Goal: Complete application form: Complete application form

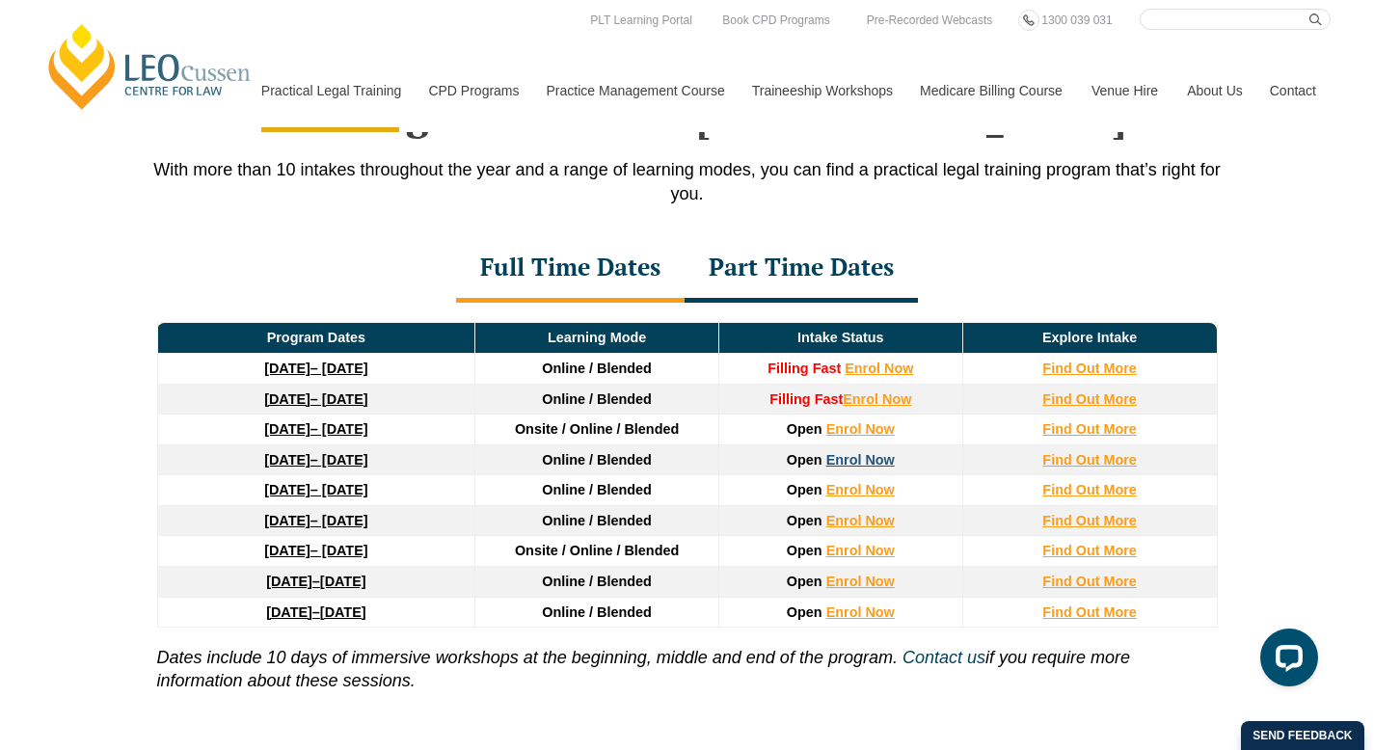
click at [850, 468] on link "Enrol Now" at bounding box center [860, 459] width 68 height 15
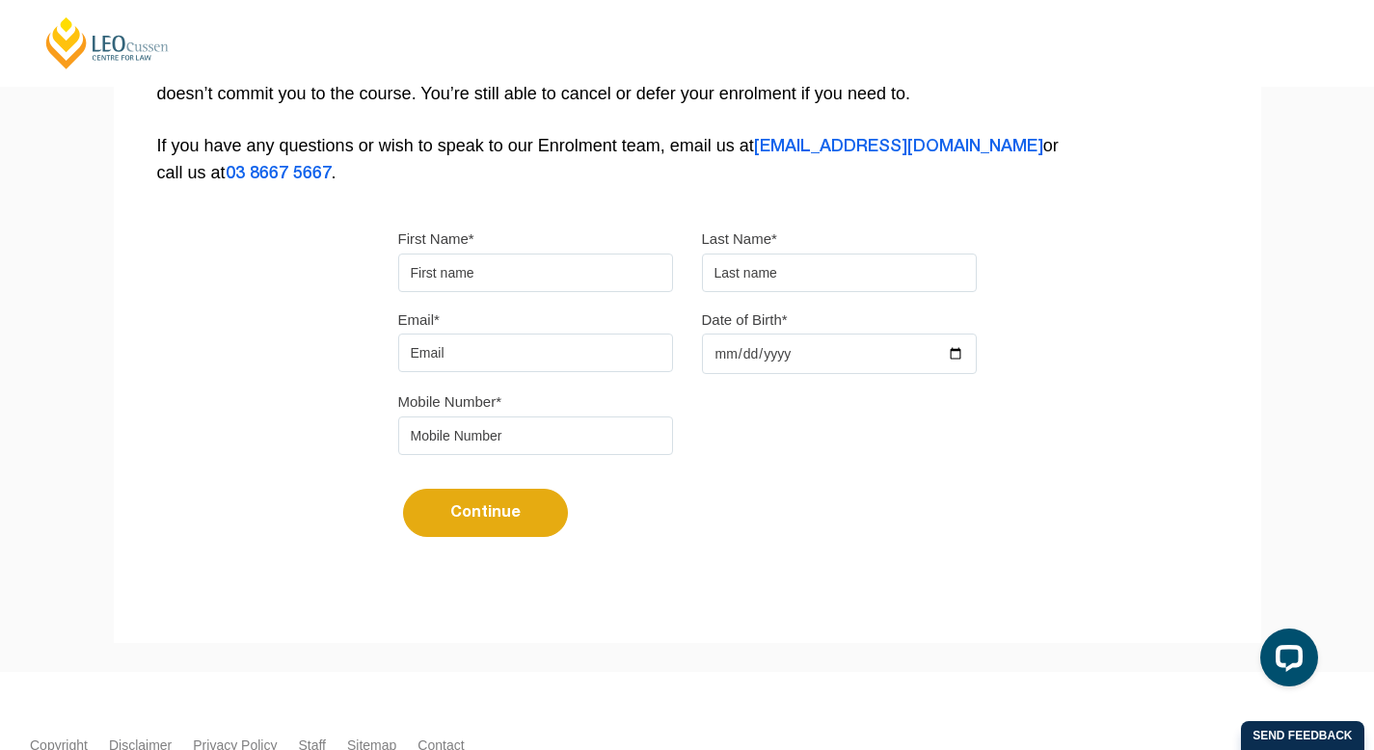
scroll to position [443, 0]
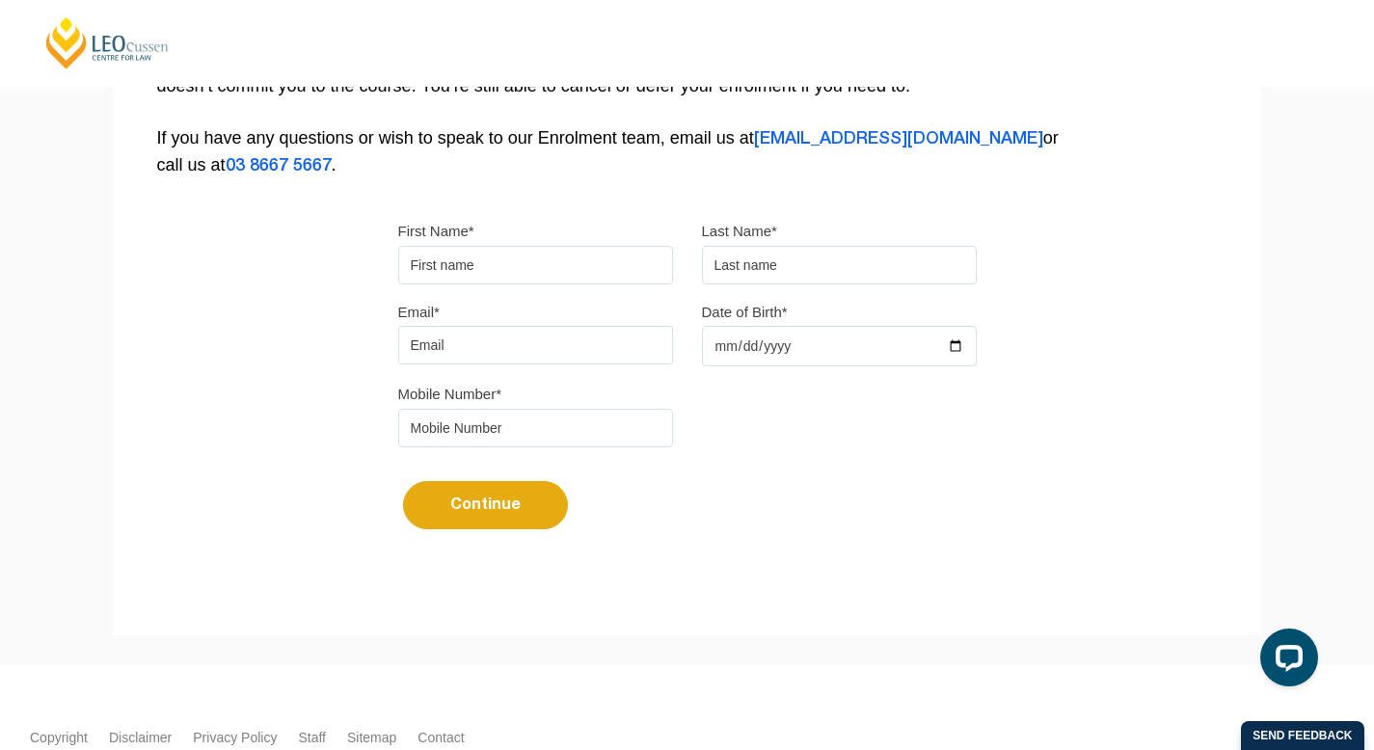
click at [584, 270] on input "First Name*" at bounding box center [535, 265] width 275 height 39
type input "Jessica"
type input "Qu"
type input "jessicaqu28@gmail.com"
click at [713, 352] on input "Date of Birth*" at bounding box center [839, 346] width 275 height 40
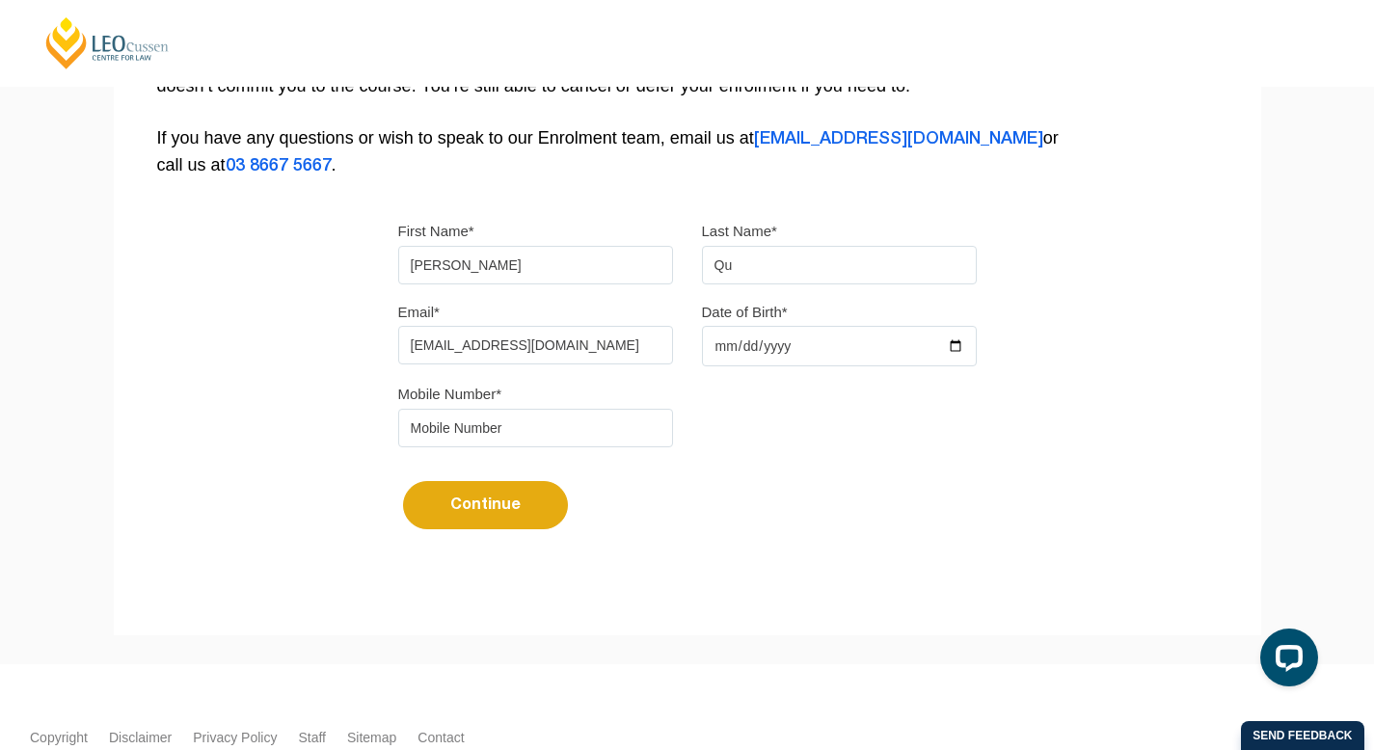
type input "20000-11-28"
type input "2000-11-28"
click at [693, 510] on div "Continue It looks like you’ve previously started an application. You can pick u…" at bounding box center [687, 498] width 579 height 72
click at [622, 431] on input "tel" at bounding box center [535, 428] width 275 height 39
type input "0410066545"
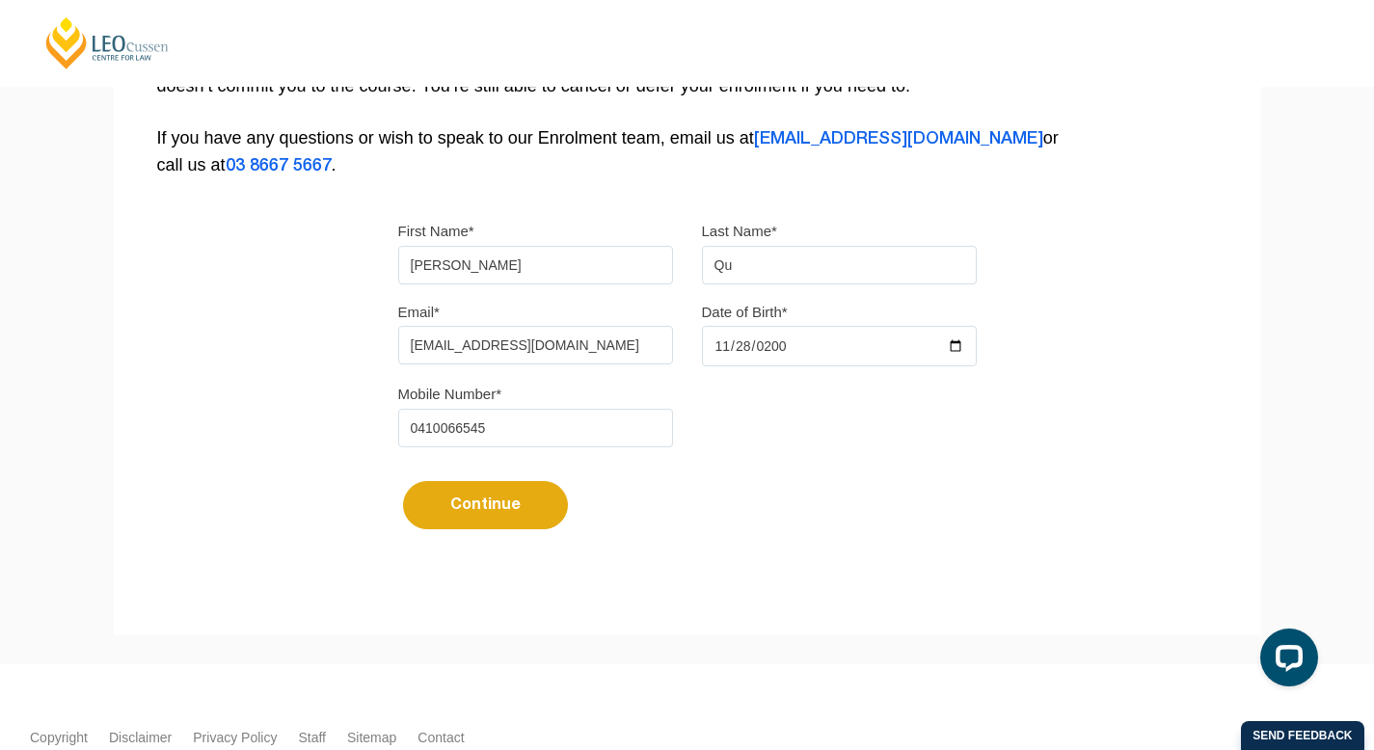
click at [474, 524] on button "Continue" at bounding box center [485, 505] width 165 height 48
select select
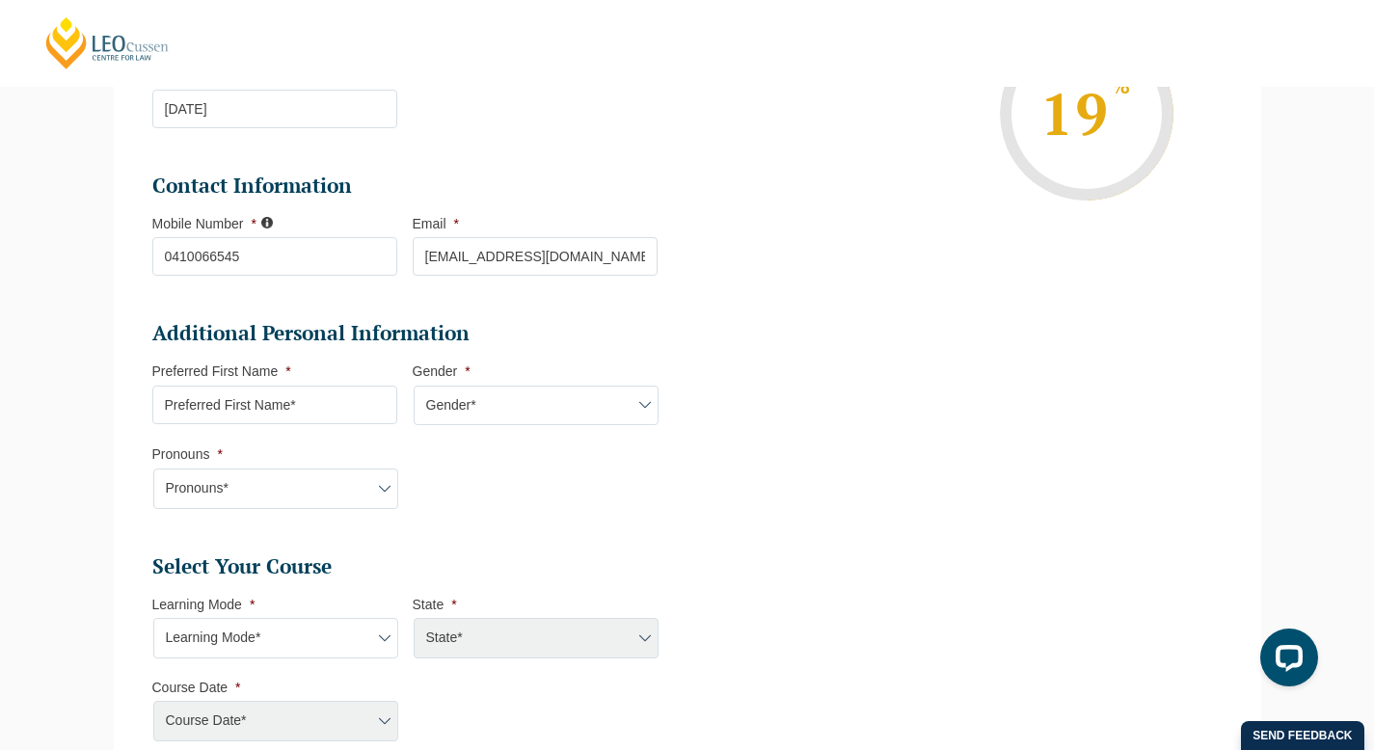
scroll to position [424, 0]
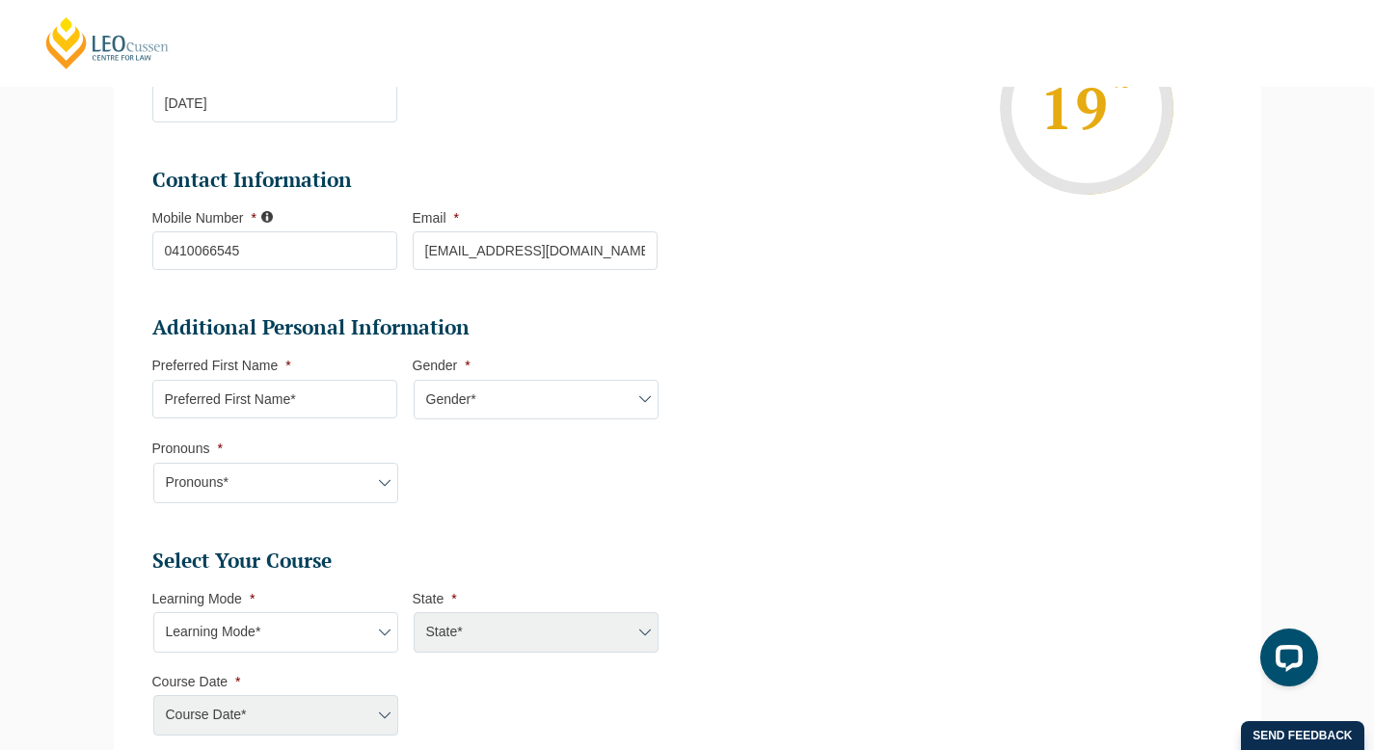
click at [313, 412] on input "Preferred First Name *" at bounding box center [274, 399] width 245 height 39
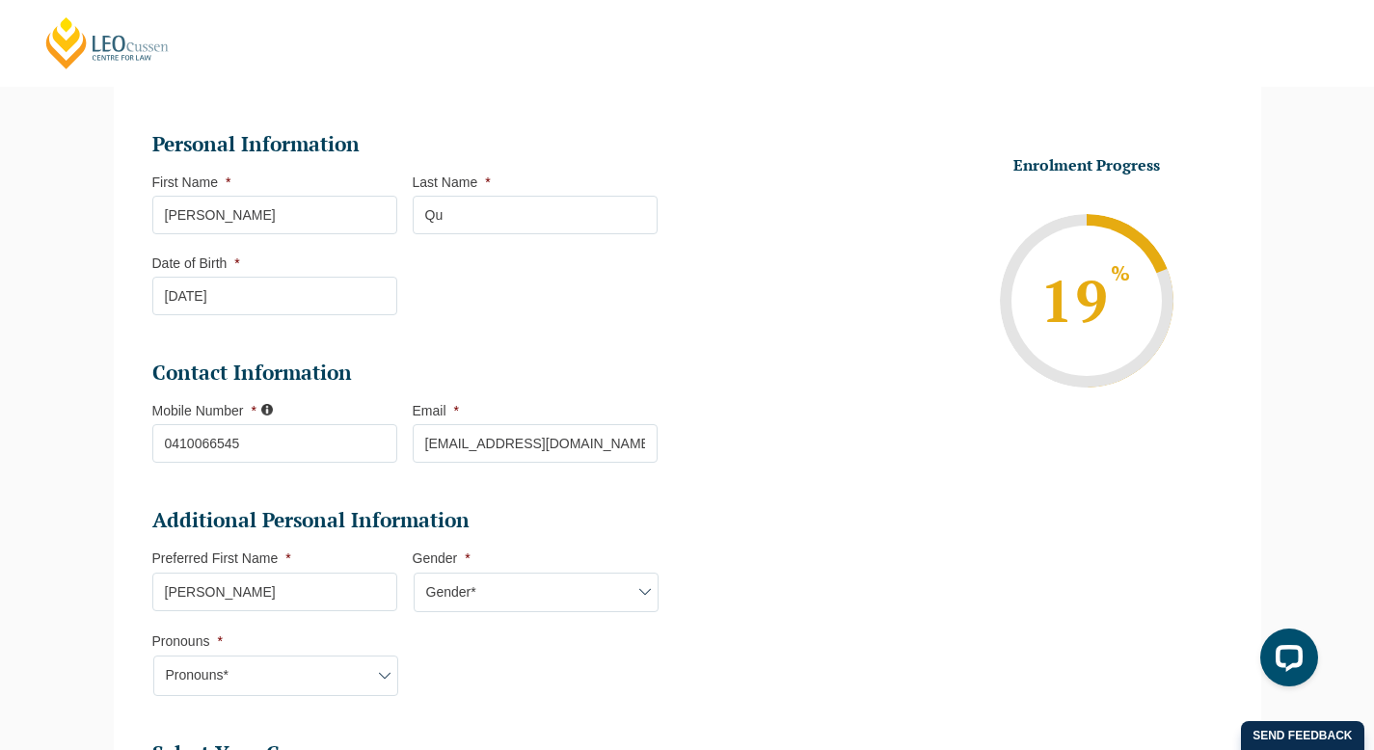
scroll to position [235, 0]
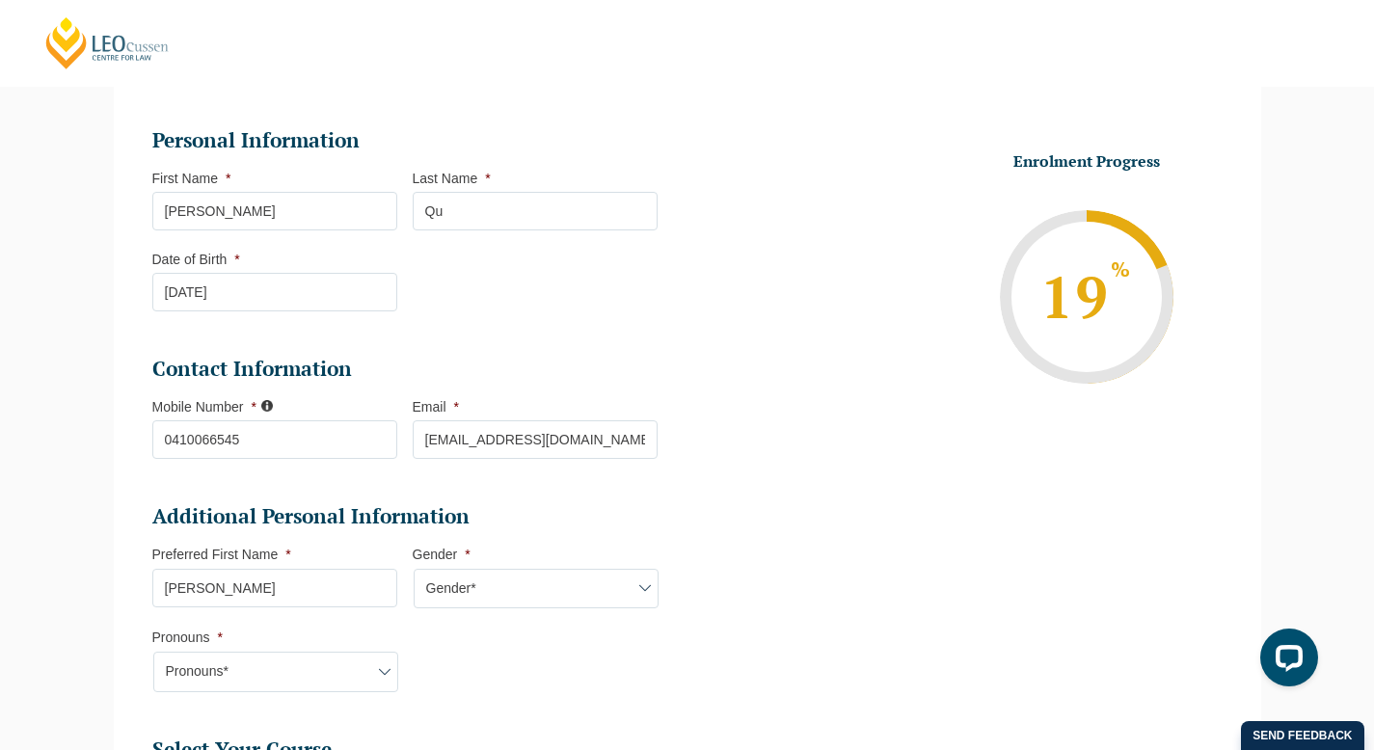
type input "Jessica"
click at [359, 205] on input "Jessica" at bounding box center [274, 211] width 245 height 39
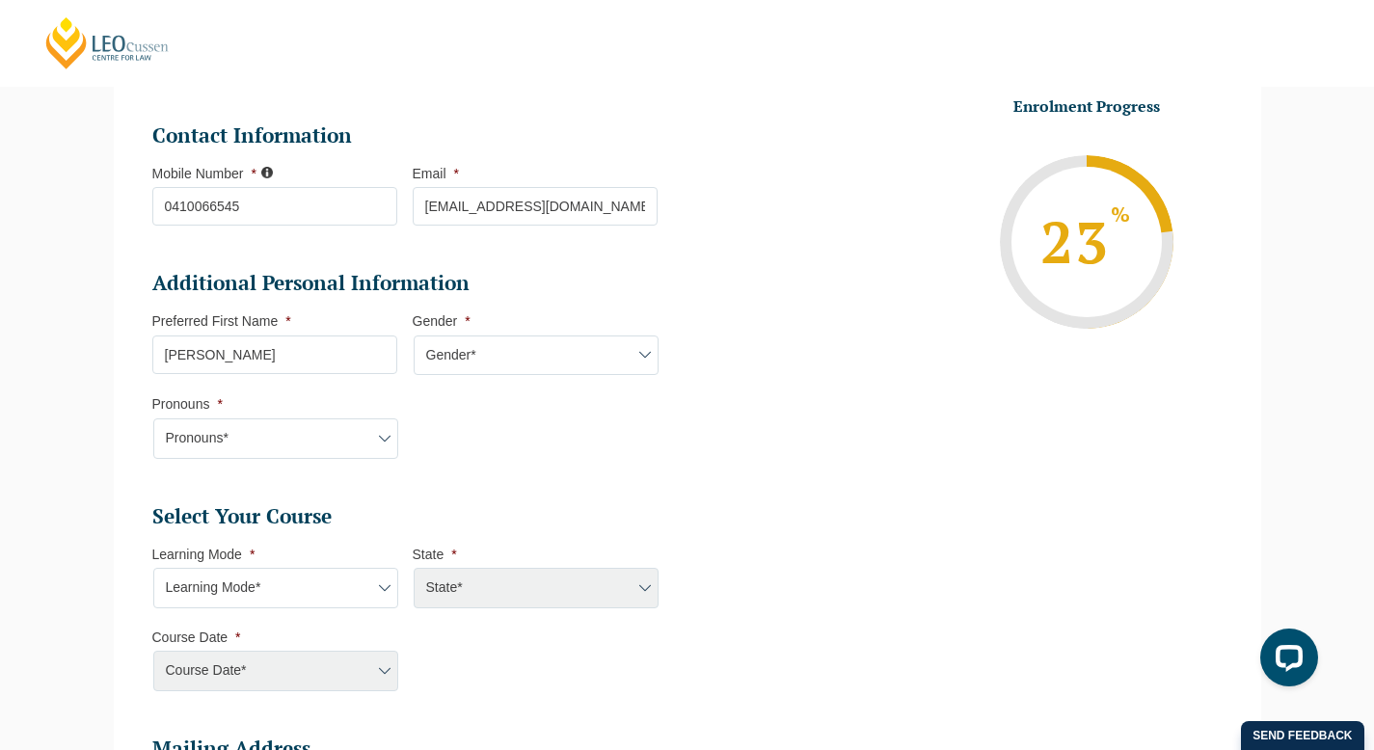
scroll to position [569, 0]
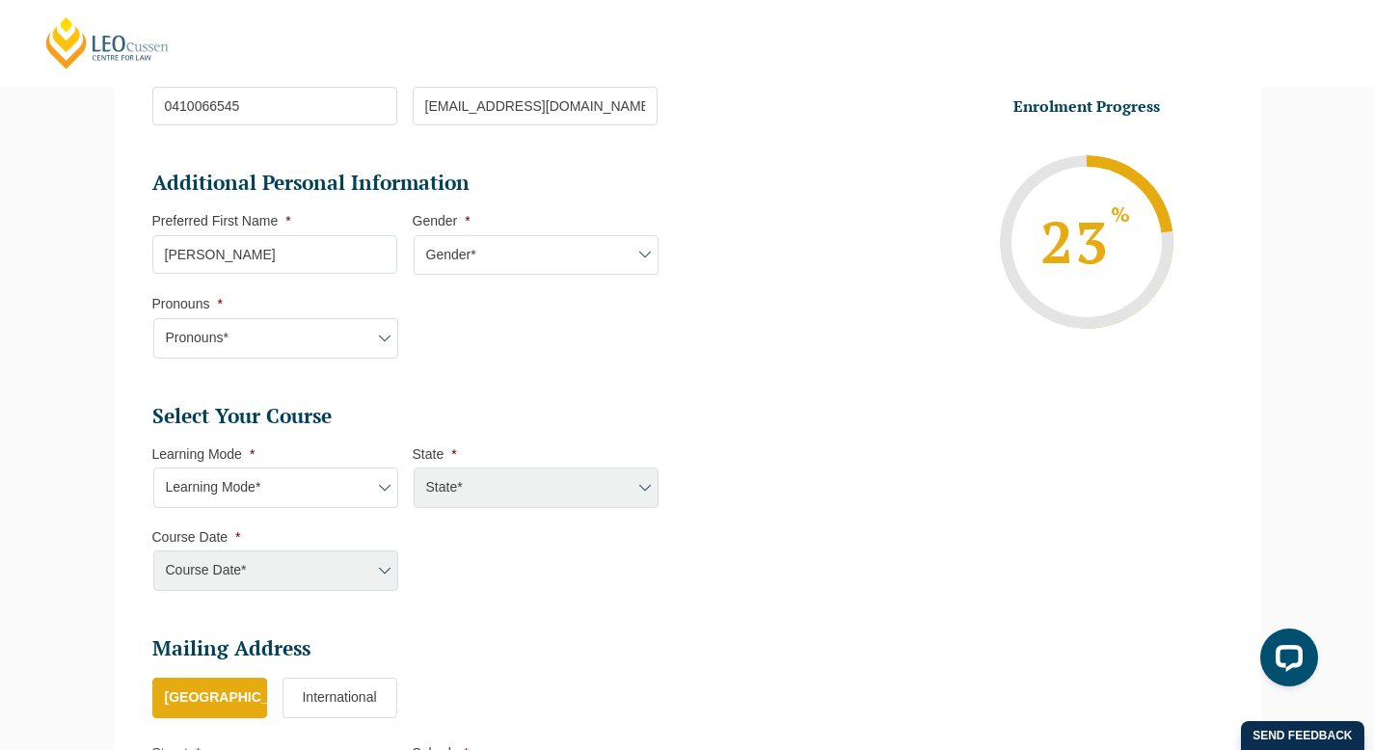
type input "Jessica Ying"
click at [543, 262] on select "Gender* Male Female Nonbinary Intersex Prefer not to disclose Other" at bounding box center [536, 255] width 245 height 40
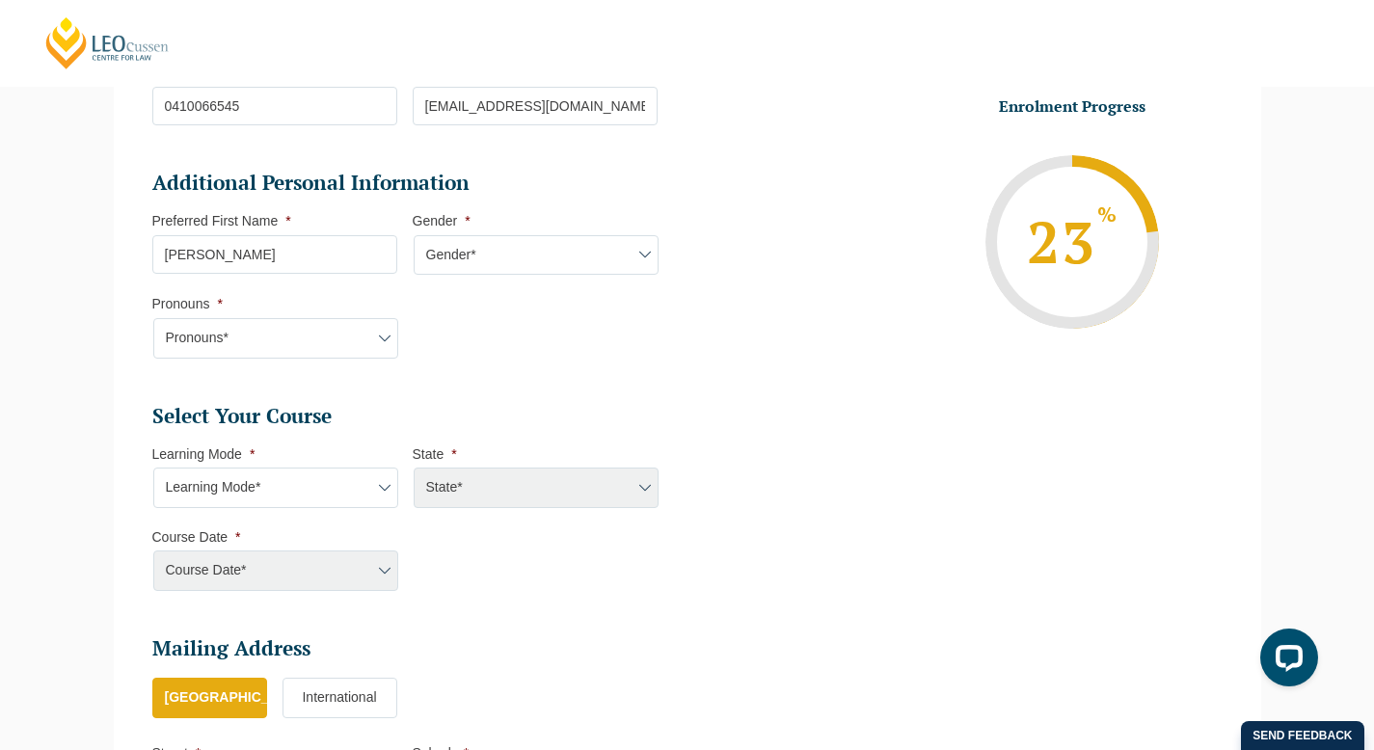
select select "[DEMOGRAPHIC_DATA]"
click at [414, 237] on select "Gender* Male Female Nonbinary Intersex Prefer not to disclose Other" at bounding box center [536, 255] width 245 height 40
click at [371, 337] on select "Pronouns* She/Her/Hers He/Him/His They/Them/Theirs Other Prefer not to disclose" at bounding box center [275, 338] width 245 height 40
select select "She/Her/Hers"
click at [153, 320] on select "Pronouns* She/Her/Hers He/Him/His They/Them/Theirs Other Prefer not to disclose" at bounding box center [275, 338] width 245 height 40
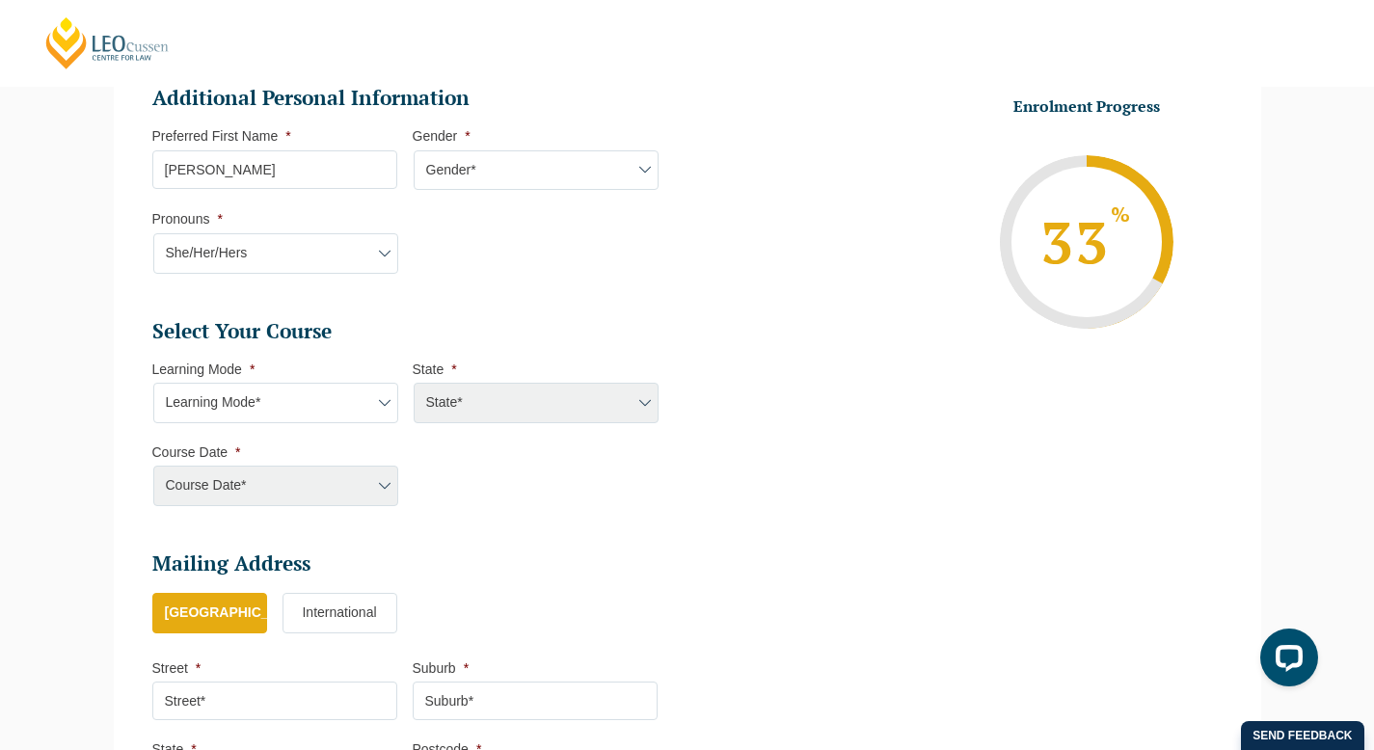
scroll to position [684, 0]
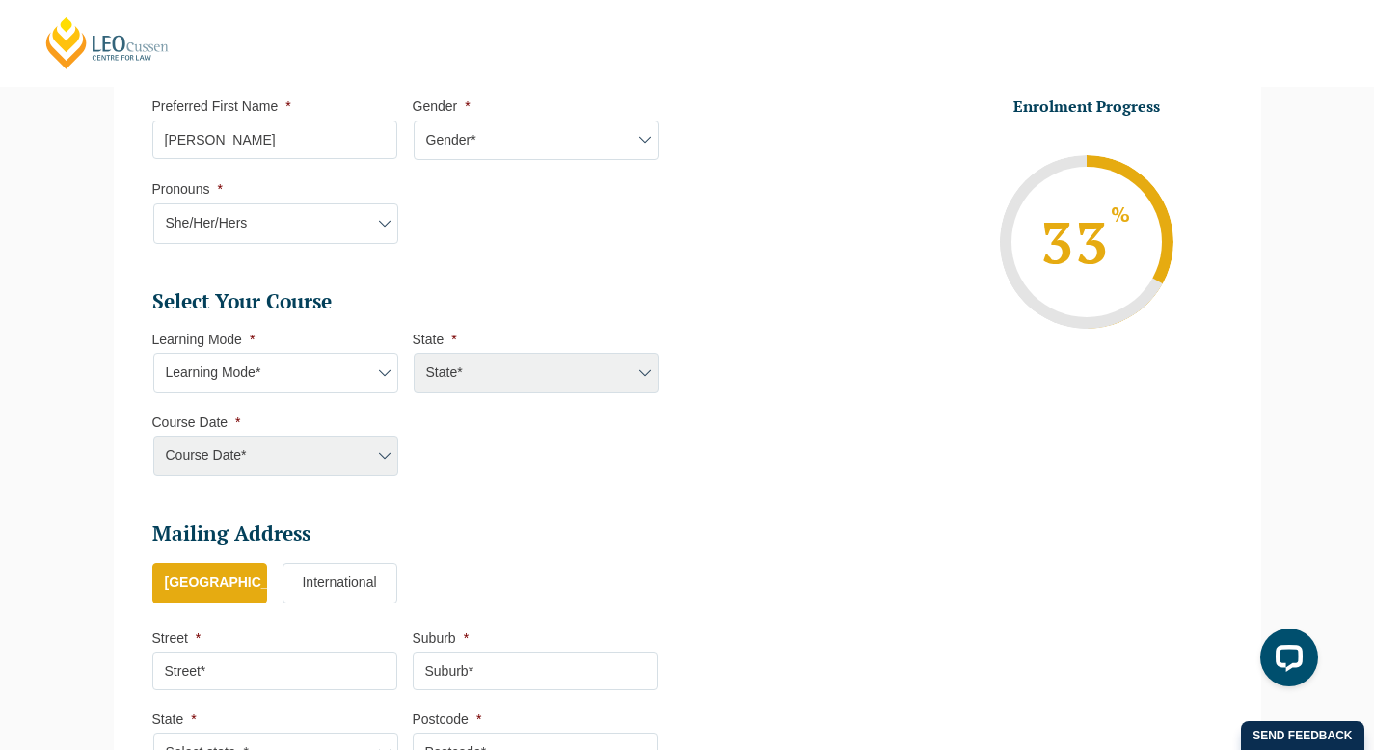
click at [367, 369] on select "Learning Mode* Online Full Time Learning Online Part Time Learning Blended Full…" at bounding box center [275, 373] width 245 height 40
select select "Online Full Time Learning"
click at [153, 355] on select "Learning Mode* Online Full Time Learning Online Part Time Learning Blended Full…" at bounding box center [275, 373] width 245 height 40
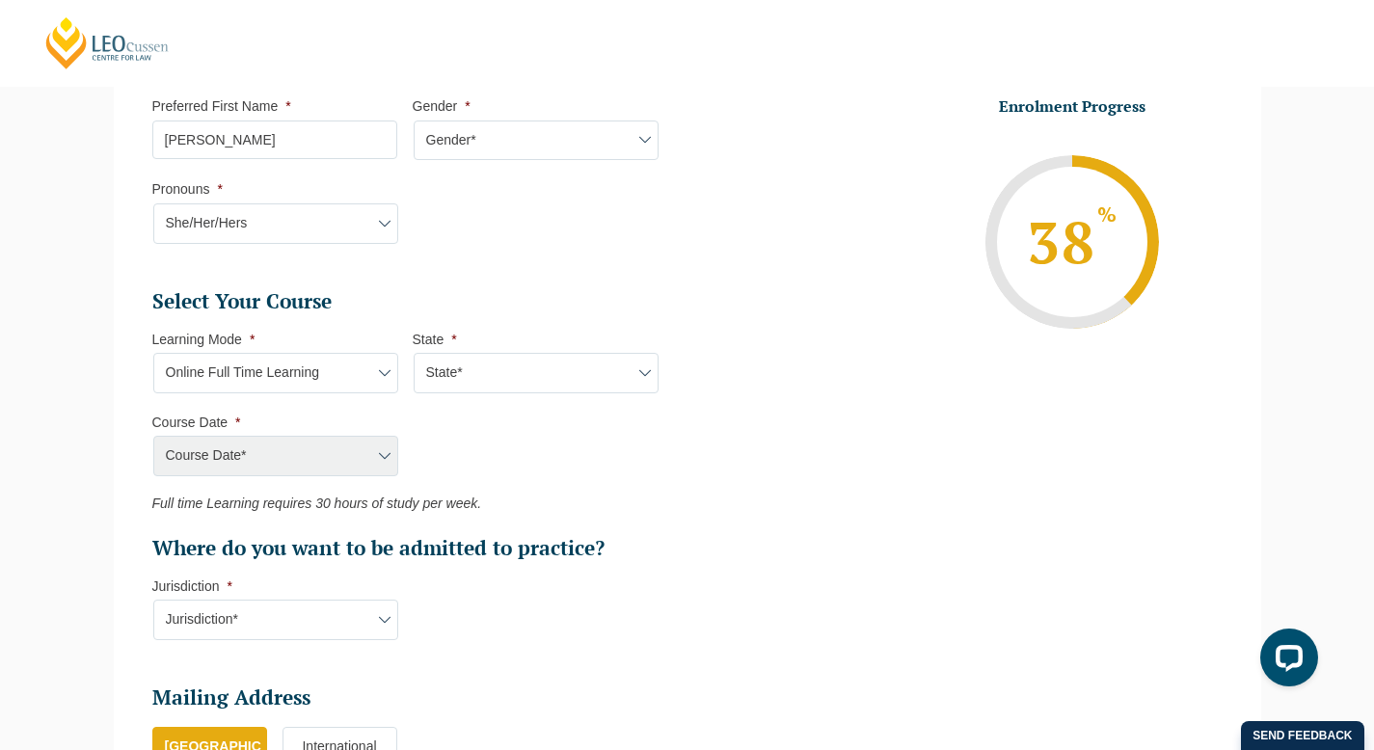
click at [518, 374] on select "State* National (ACT/NSW, VIC, QLD, SA, WA)" at bounding box center [536, 373] width 245 height 40
select select "National ([GEOGRAPHIC_DATA]/[GEOGRAPHIC_DATA], [GEOGRAPHIC_DATA], [GEOGRAPHIC_D…"
click at [414, 355] on select "State* National (ACT/NSW, VIC, QLD, SA, WA)" at bounding box center [536, 373] width 245 height 40
click at [351, 478] on ul "Select Your Course This field is hidden when viewing the form Only for Flinder …" at bounding box center [412, 425] width 521 height 274
click at [364, 468] on select "Course Date* September 2025 (22-Sep-2025 to 20-Feb-2026) December 2025 (08-Dec-…" at bounding box center [275, 456] width 245 height 40
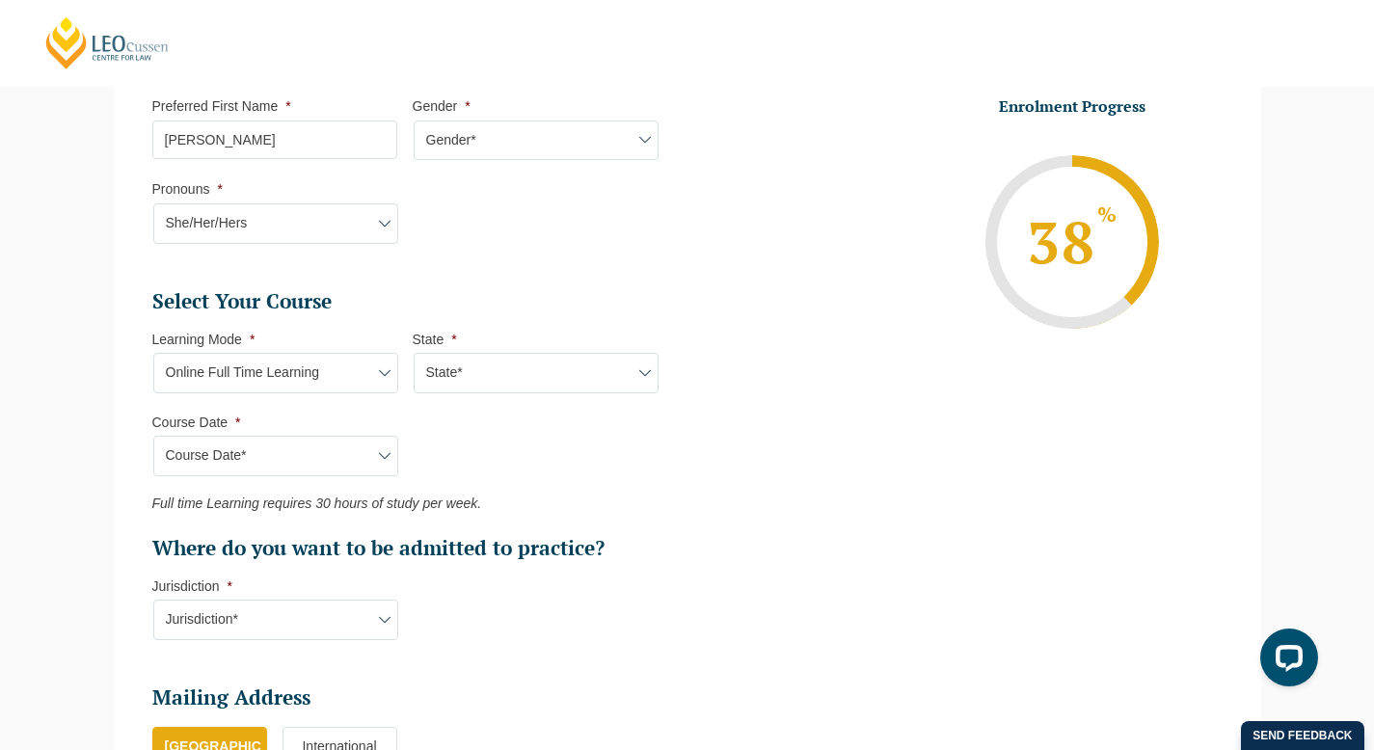
click at [365, 380] on select "Learning Mode* Online Full Time Learning Online Part Time Learning Blended Full…" at bounding box center [275, 373] width 245 height 40
select select "Blended Full Time Learning"
click at [153, 355] on select "Learning Mode* Online Full Time Learning Online Part Time Learning Blended Full…" at bounding box center [275, 373] width 245 height 40
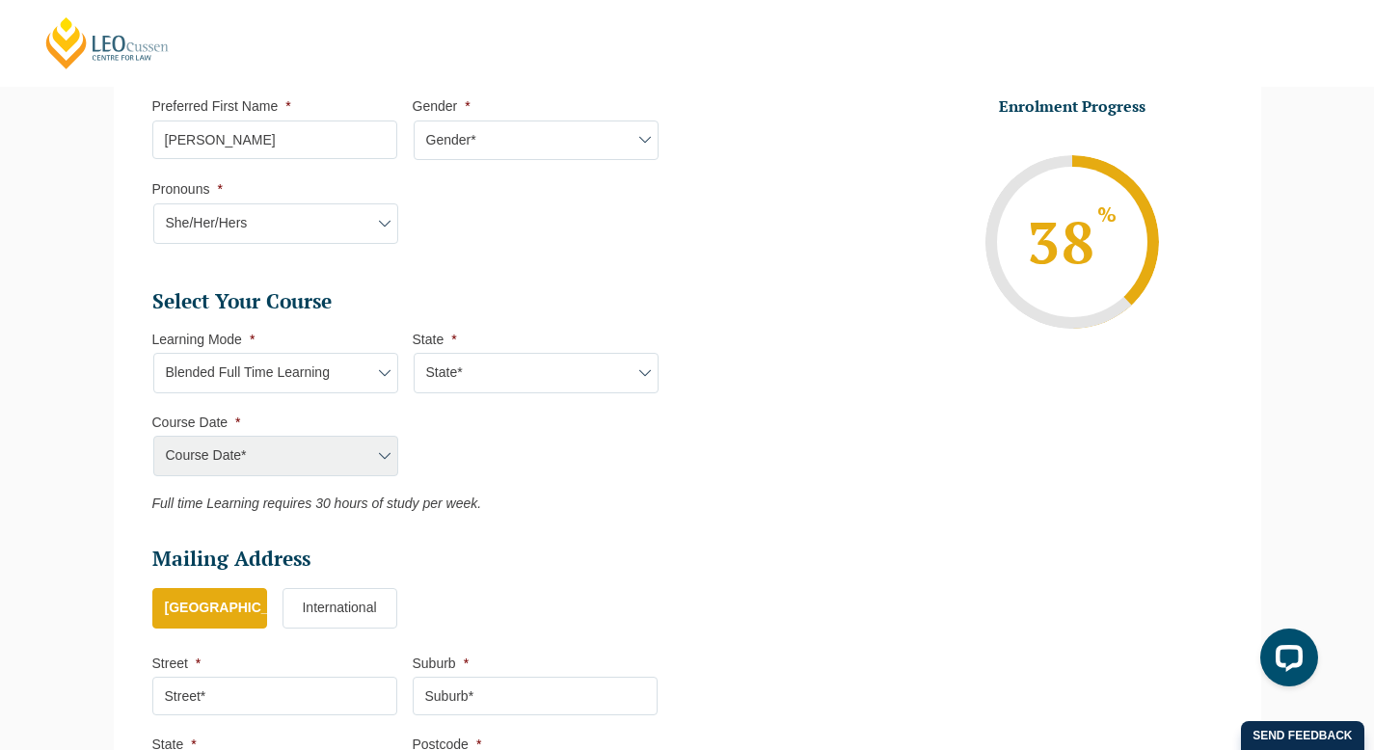
click at [496, 384] on select "State* ACT/NSW QLD SA VIC WA" at bounding box center [536, 373] width 245 height 40
select select "VIC"
click at [414, 355] on select "State* ACT/NSW QLD SA VIC WA" at bounding box center [536, 373] width 245 height 40
click at [364, 463] on select "Course Date* September 2025 (22-Sep-2025 to 20-Feb-2026) December 2025 (08-Dec-…" at bounding box center [275, 456] width 245 height 40
select select "[DATE] ([DATE] to [DATE])"
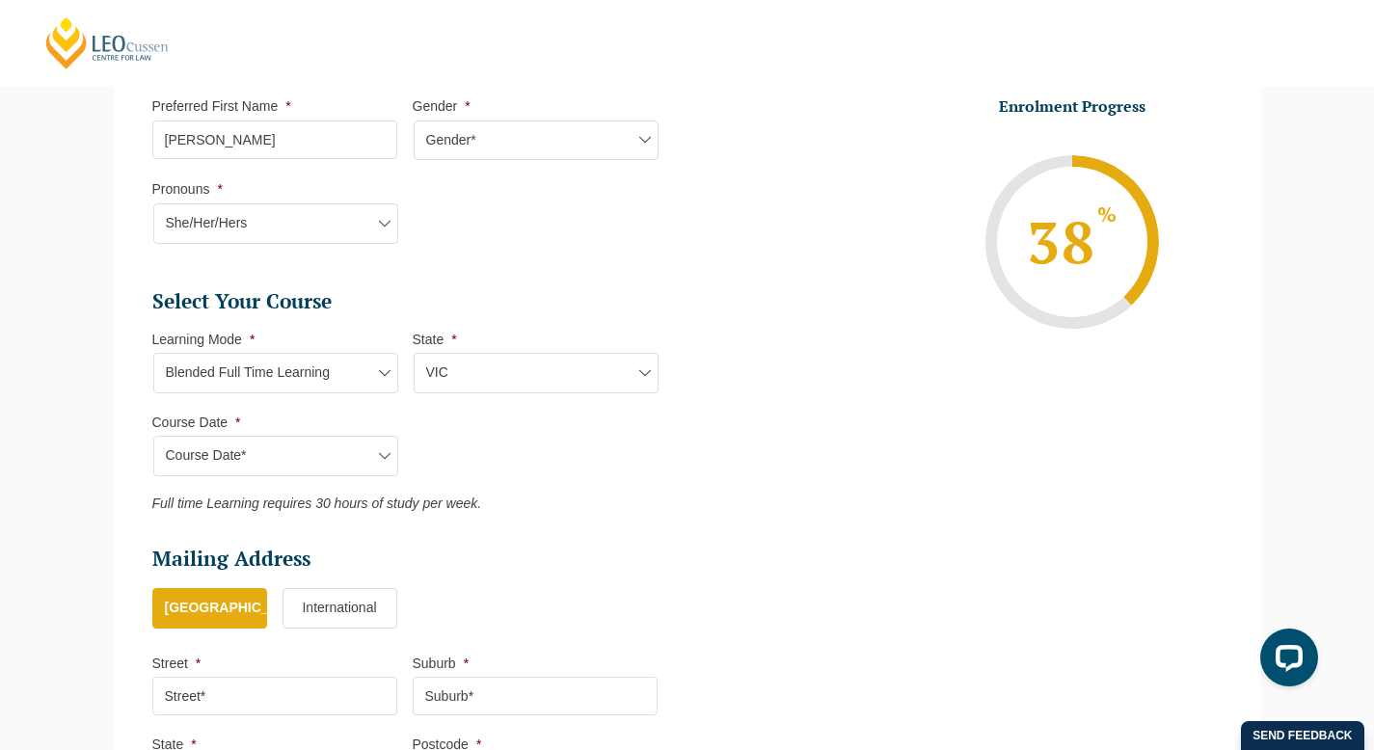
click at [153, 438] on select "Course Date* September 2025 (22-Sep-2025 to 20-Feb-2026) December 2025 (08-Dec-…" at bounding box center [275, 456] width 245 height 40
type input "Intake 03 February 2026 FT"
type input "Practical Legal Training (VIC)"
select select "VIC PLT (FEB) 2026 Full Time Blended"
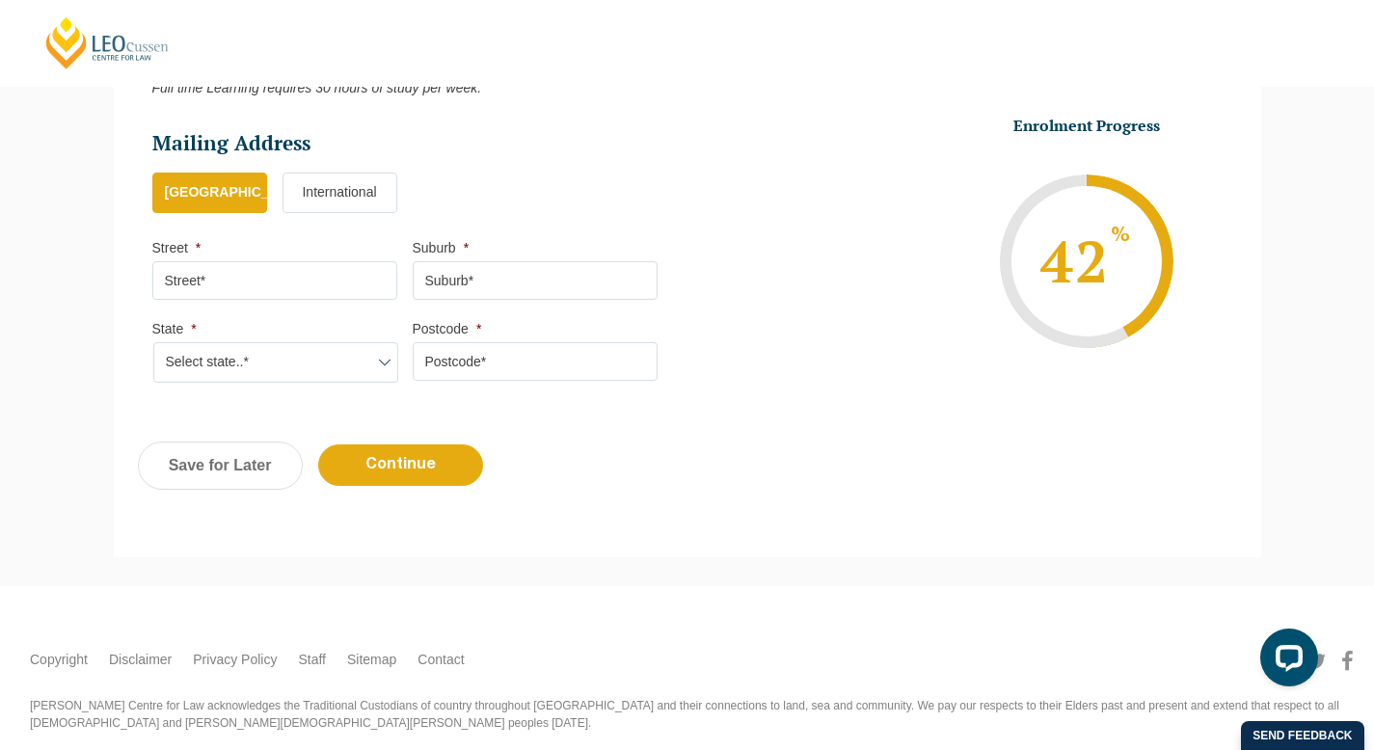
scroll to position [1113, 0]
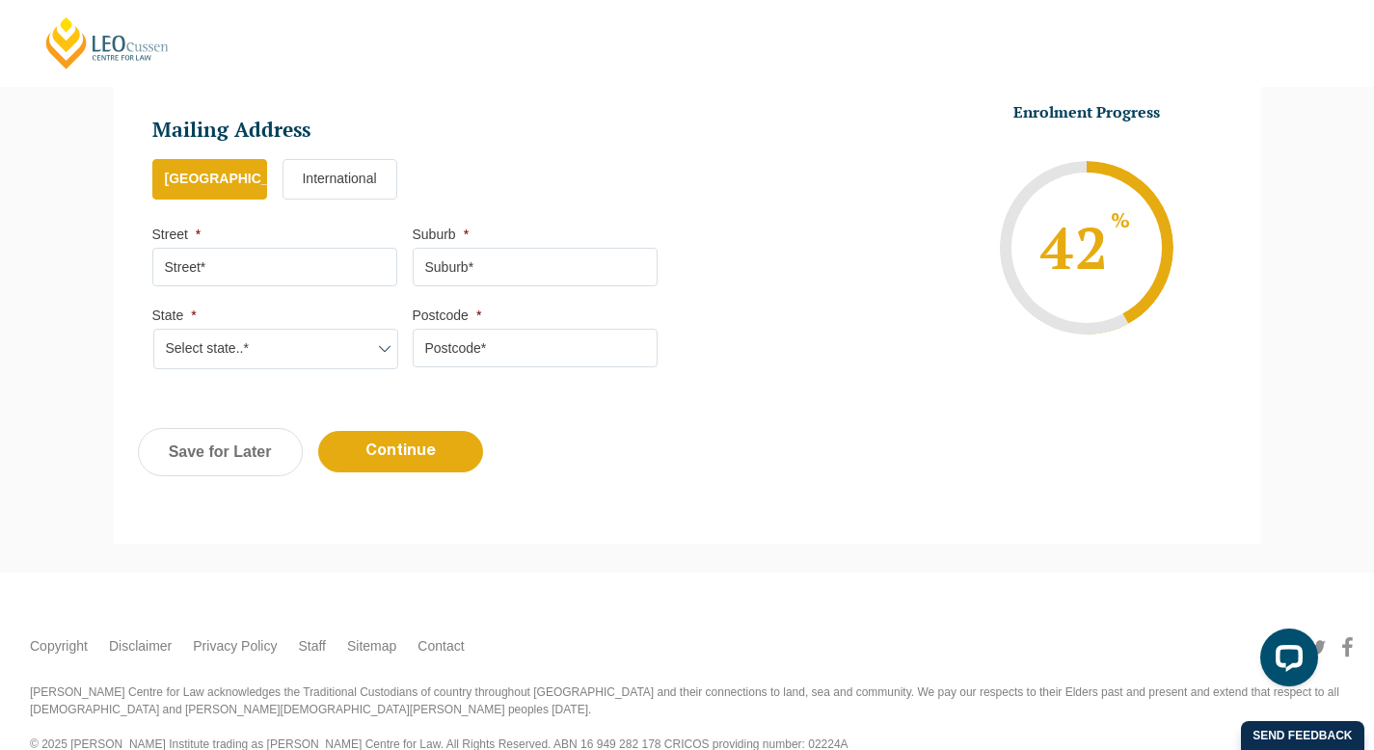
click at [342, 268] on input "Street *" at bounding box center [274, 267] width 245 height 39
type input "68 Thompsons Road"
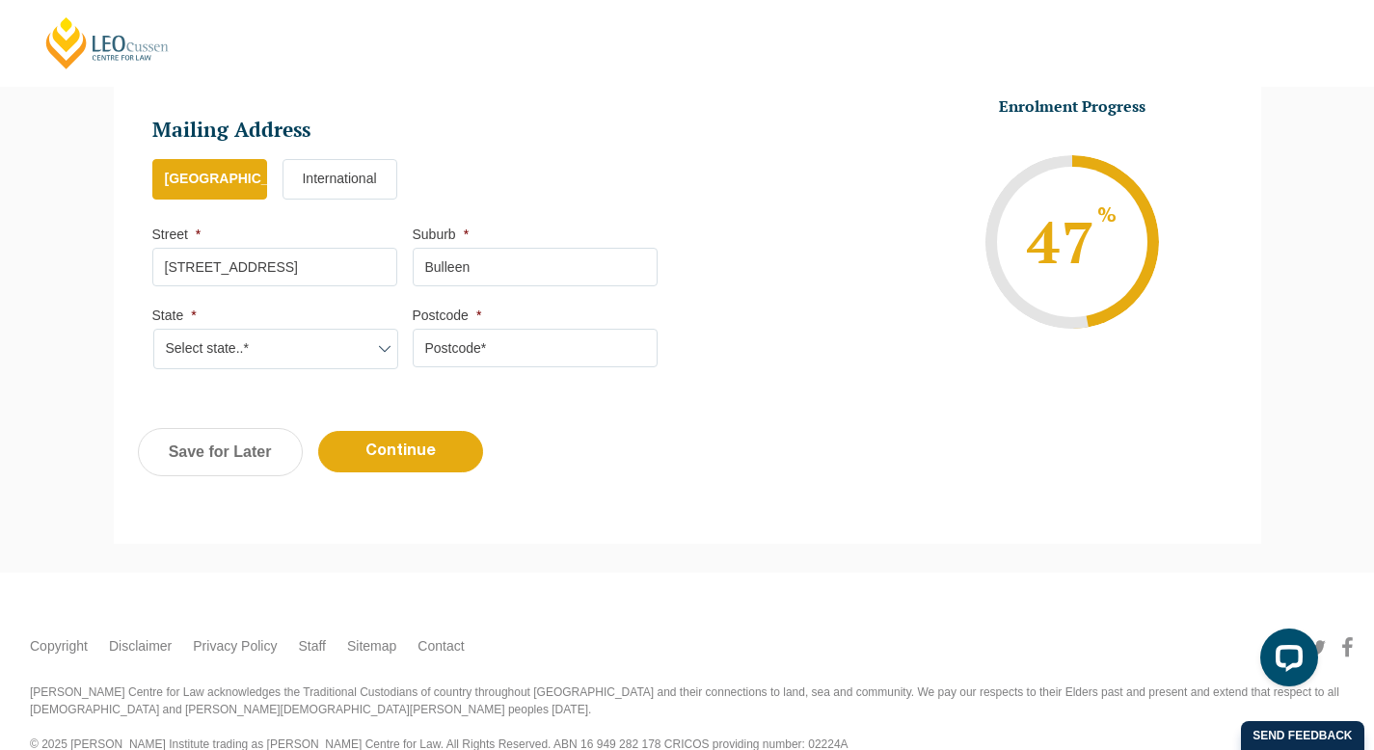
type input "Bulleen"
click at [252, 359] on select "Select state..* VIC WA QLD SA NSW NT ACT TAS" at bounding box center [275, 349] width 245 height 40
select select "VIC"
click at [153, 332] on select "Select state..* VIC WA QLD SA NSW NT ACT TAS" at bounding box center [275, 349] width 245 height 40
click at [507, 345] on input "Postcode *" at bounding box center [535, 348] width 245 height 39
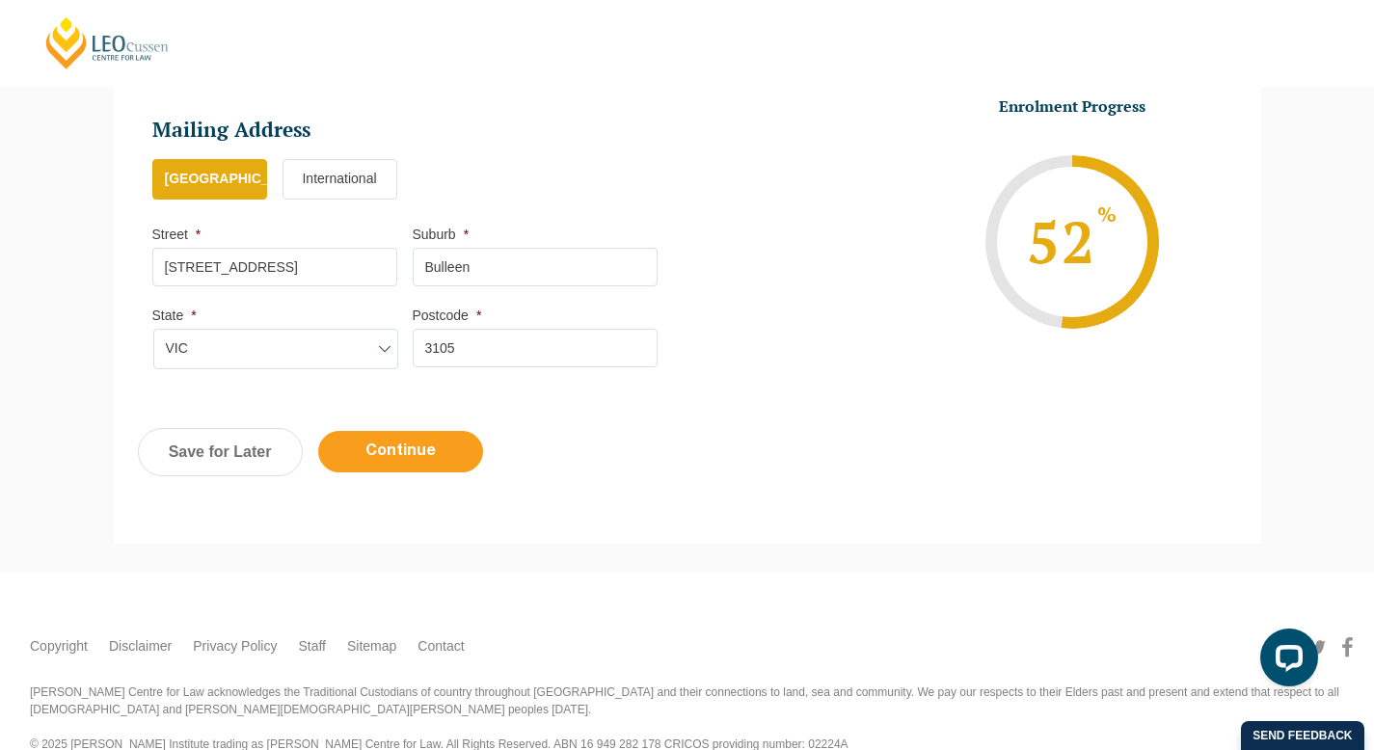
type input "3105"
click at [435, 460] on input "Continue" at bounding box center [400, 451] width 165 height 41
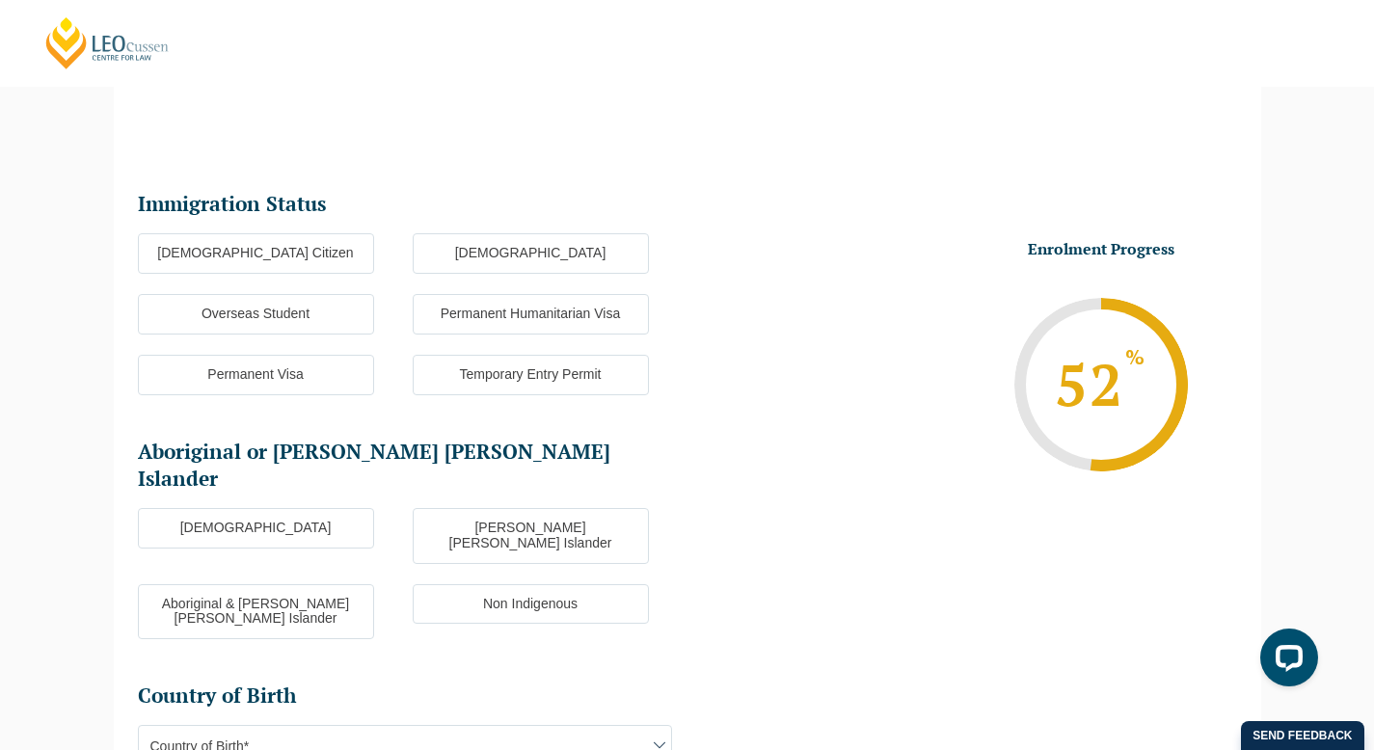
scroll to position [167, 0]
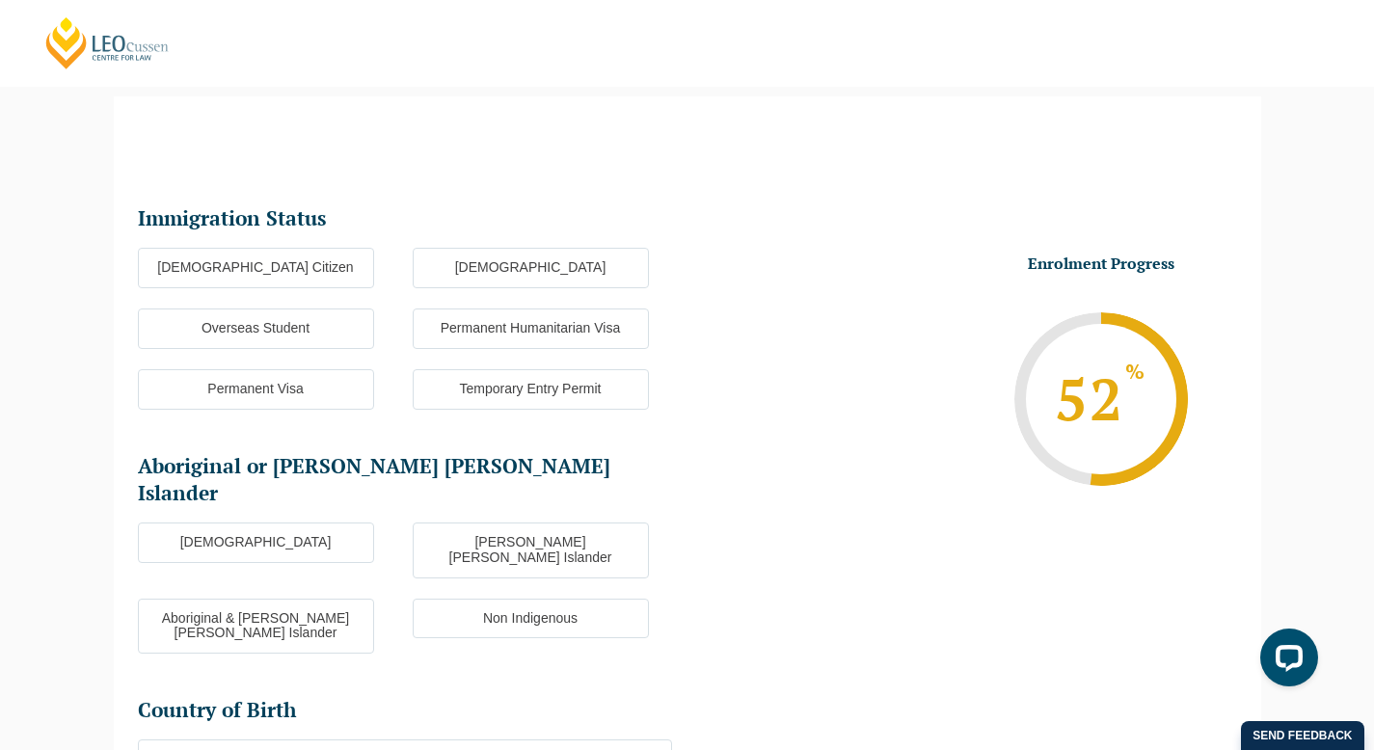
click at [320, 268] on label "[DEMOGRAPHIC_DATA] Citizen" at bounding box center [256, 268] width 236 height 40
click at [0, 0] on input "[DEMOGRAPHIC_DATA] Citizen" at bounding box center [0, 0] width 0 height 0
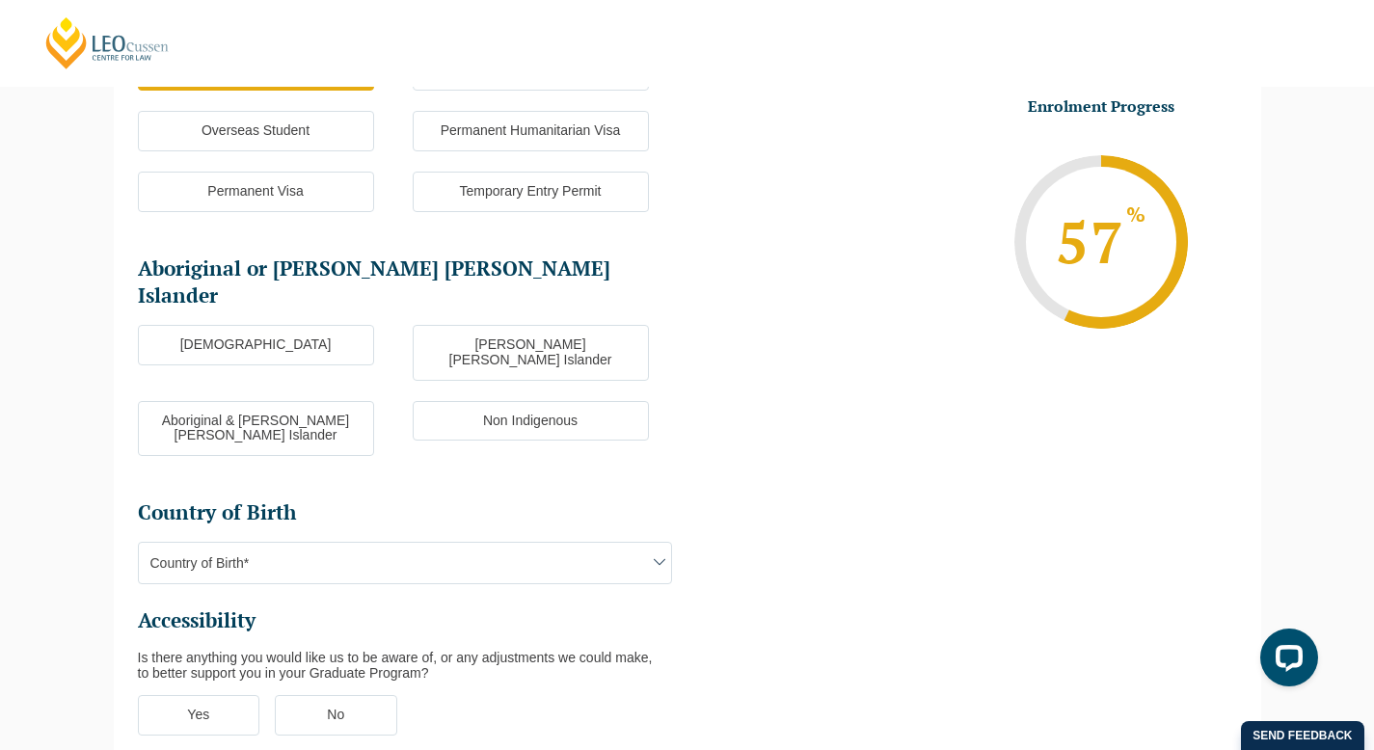
scroll to position [367, 0]
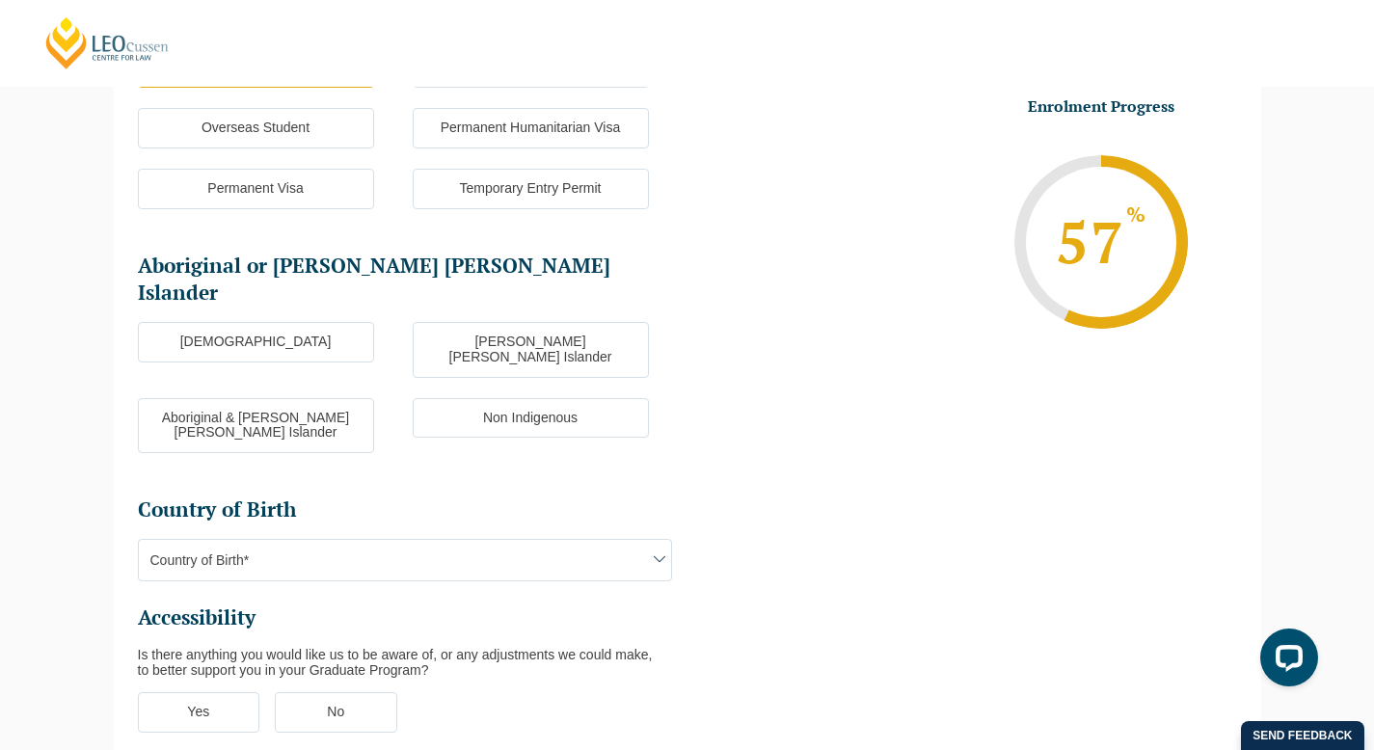
click at [607, 398] on label "Non Indigenous" at bounding box center [531, 418] width 236 height 40
click at [0, 0] on input "Non Indigenous" at bounding box center [0, 0] width 0 height 0
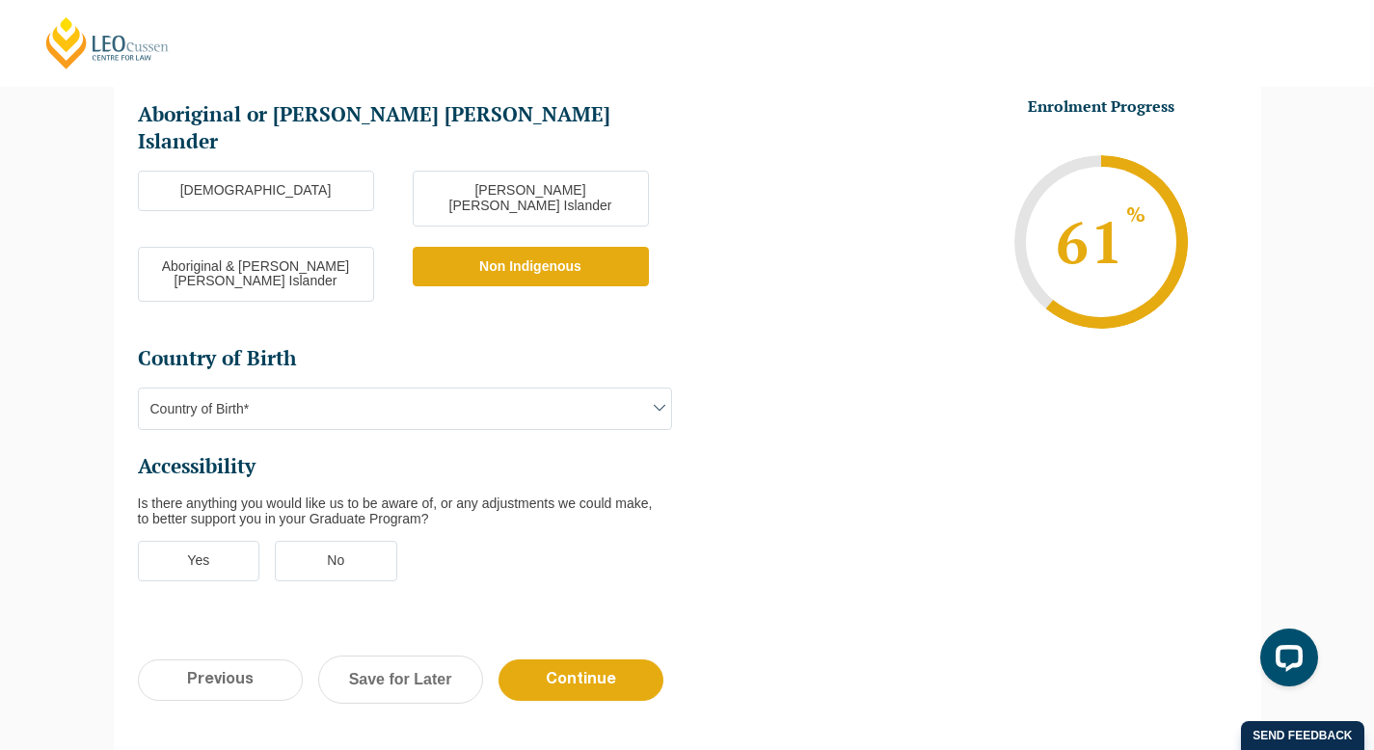
scroll to position [533, 0]
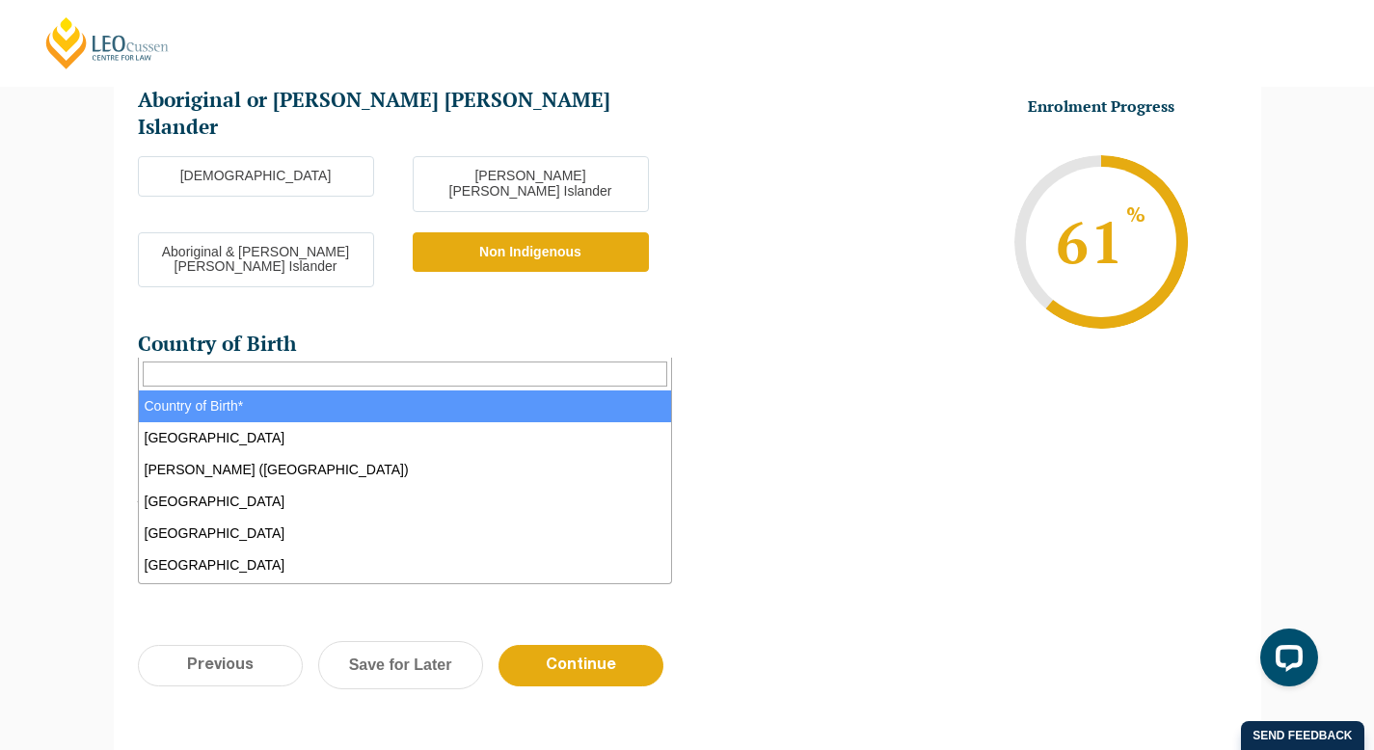
click at [597, 374] on span "Country of Birth*" at bounding box center [405, 394] width 532 height 40
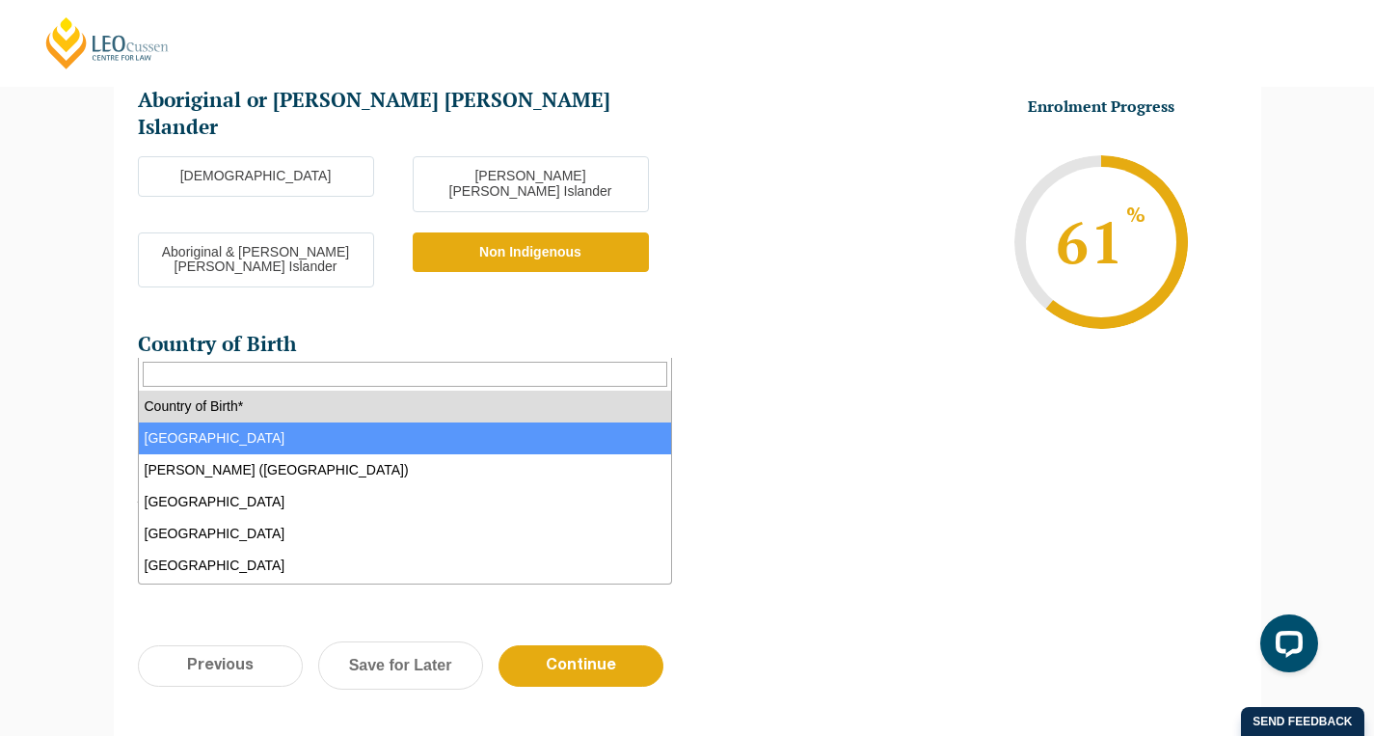
select select "Australia 1101"
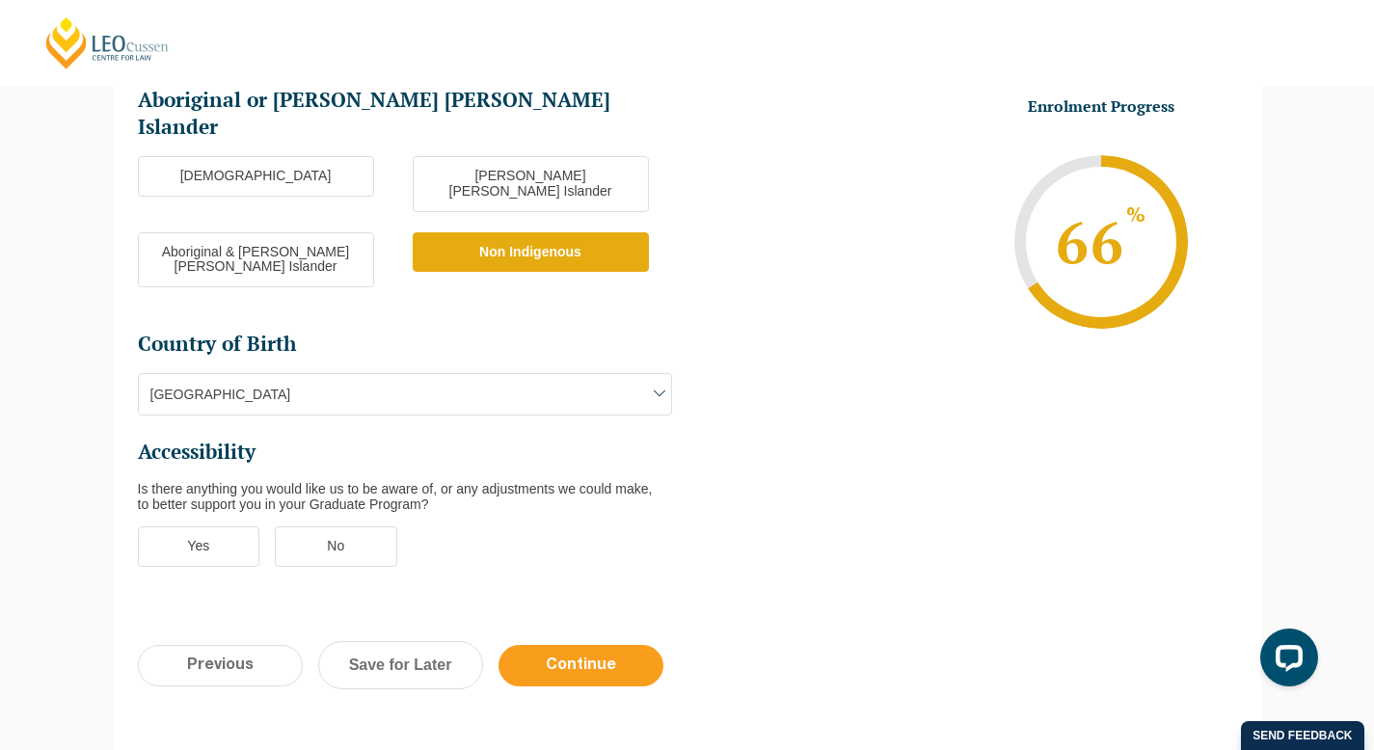
click at [609, 645] on input "Continue" at bounding box center [581, 665] width 165 height 41
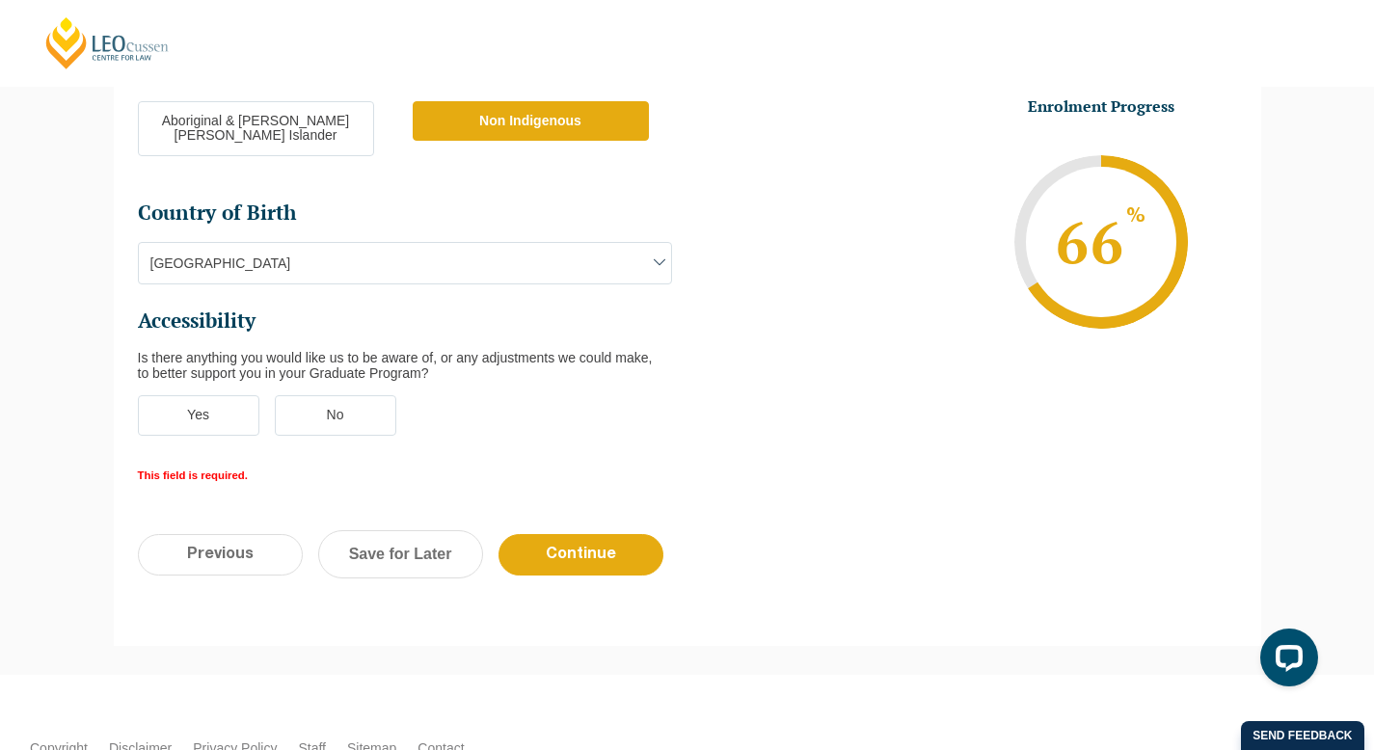
scroll to position [829, 0]
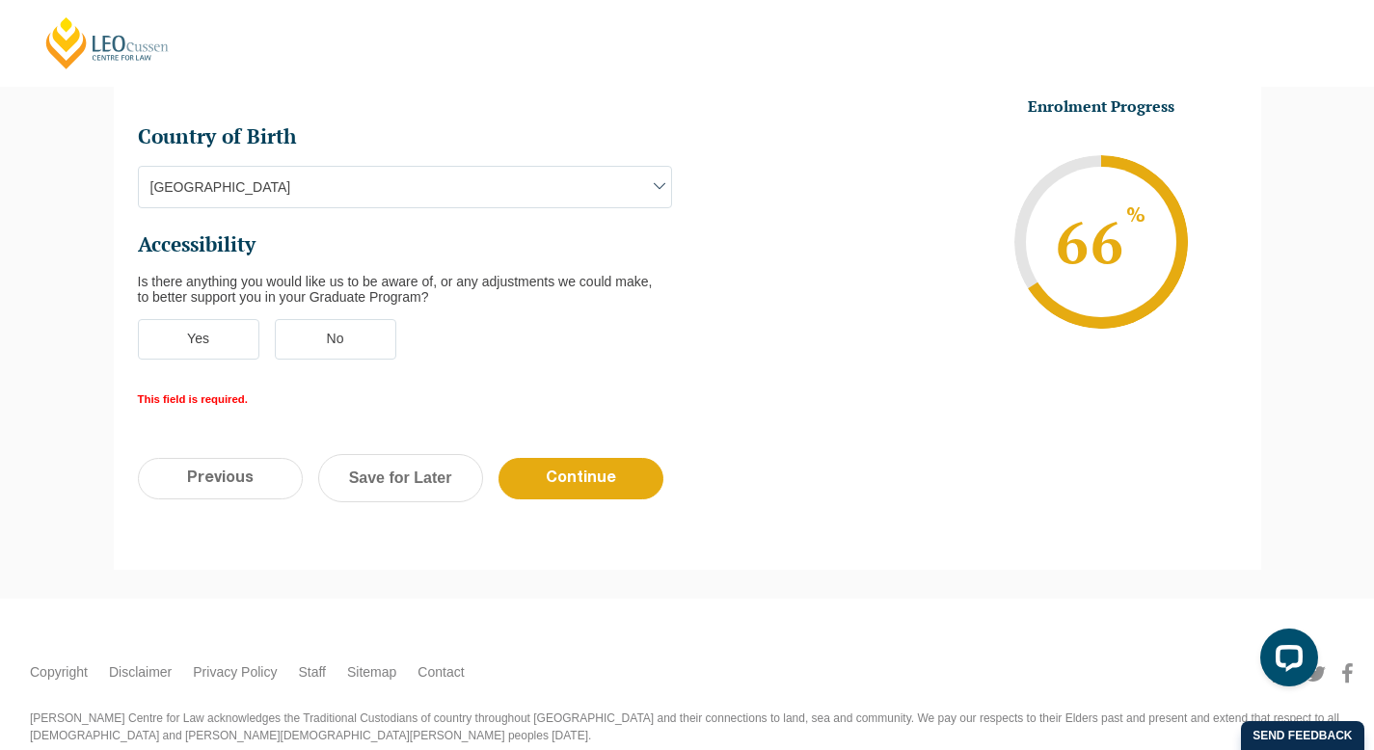
click at [379, 319] on label "No" at bounding box center [335, 339] width 121 height 40
click at [0, 0] on input "No" at bounding box center [0, 0] width 0 height 0
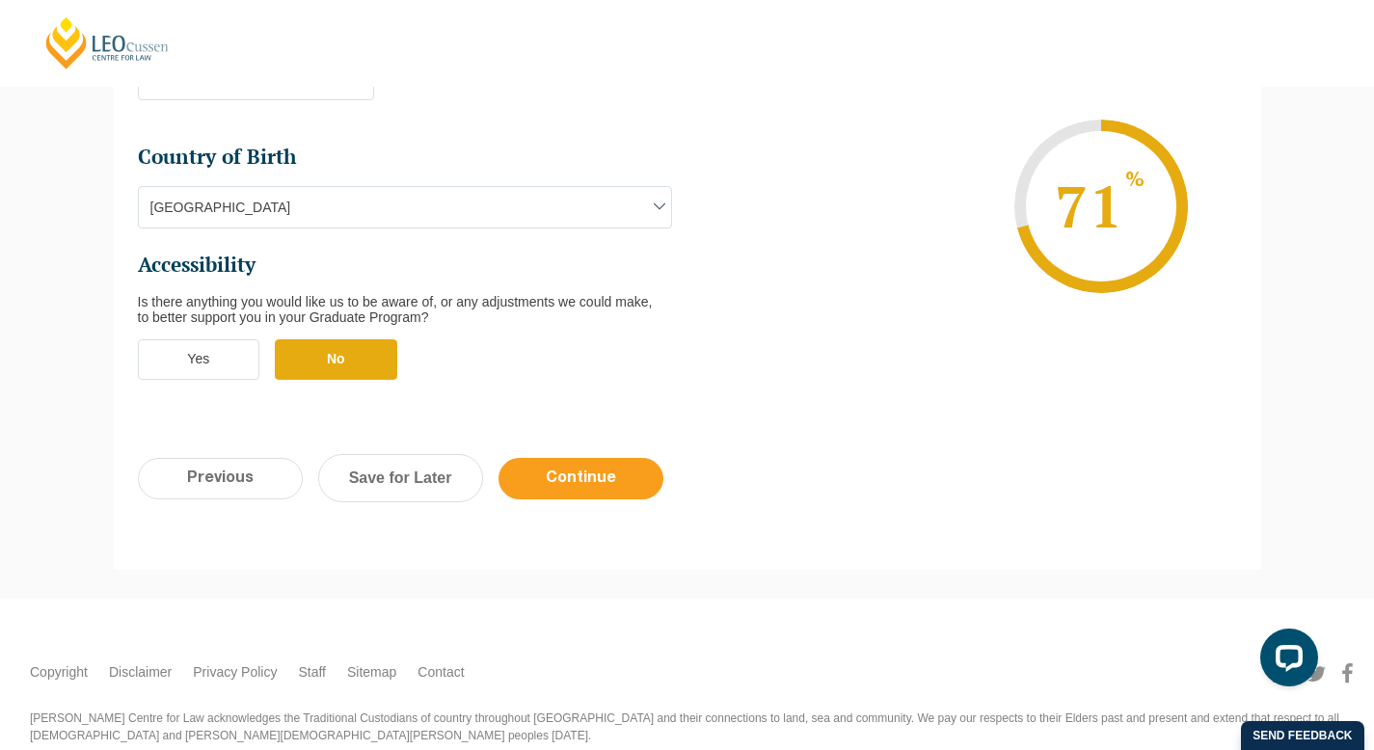
click at [607, 458] on input "Continue" at bounding box center [581, 478] width 165 height 41
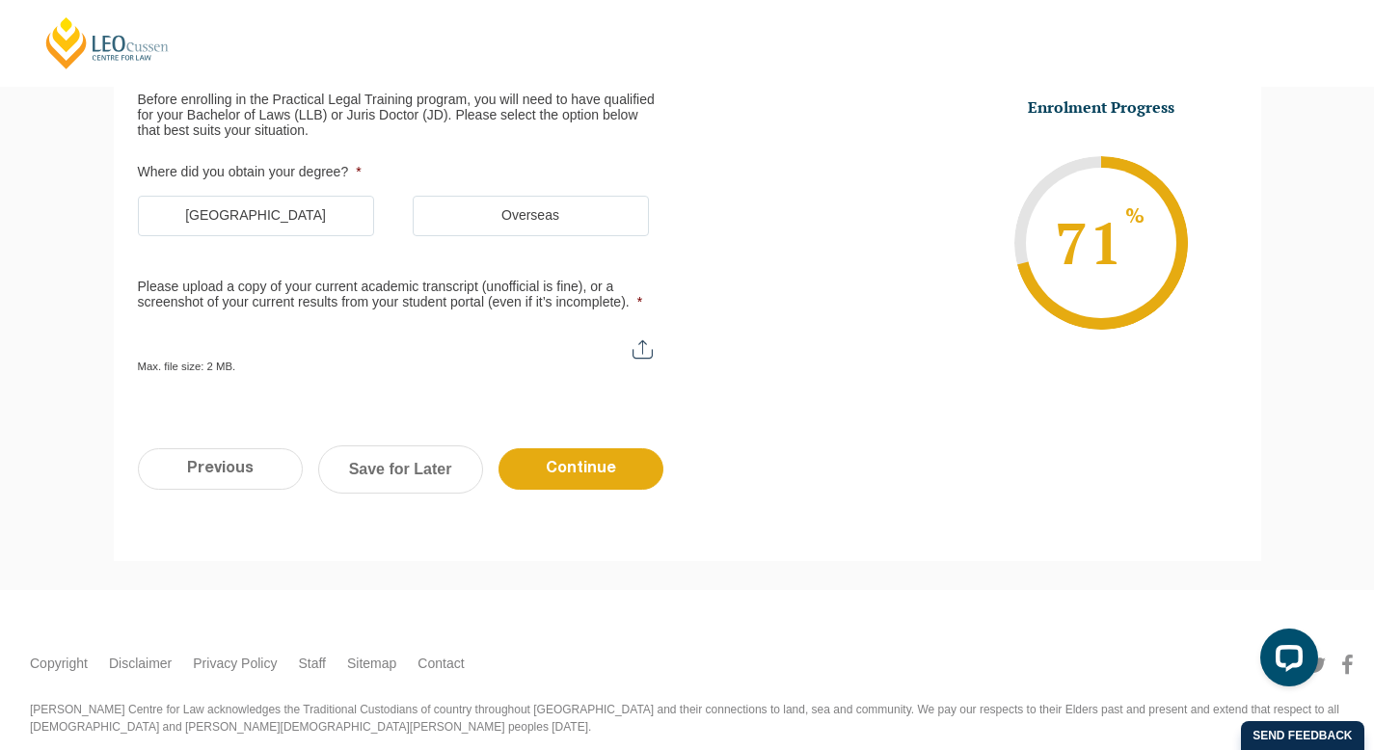
scroll to position [167, 0]
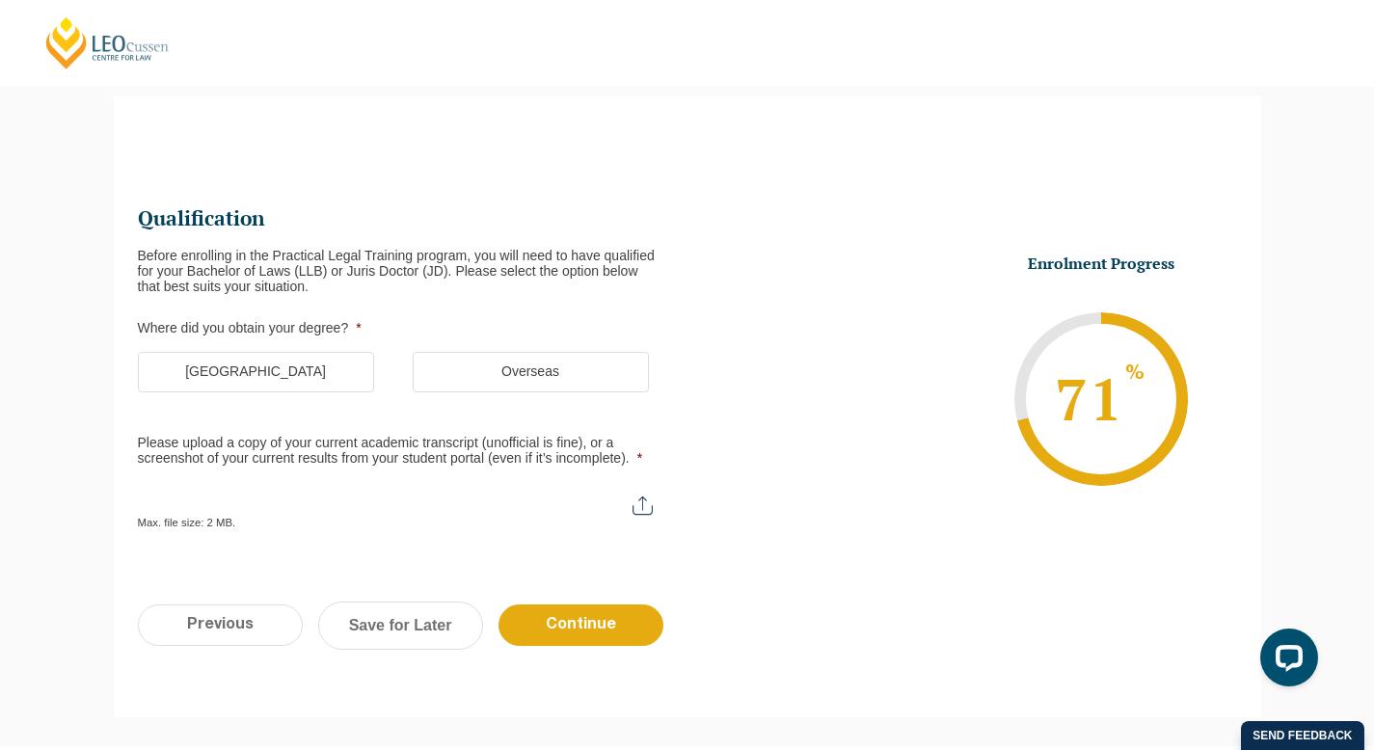
click at [334, 375] on label "[GEOGRAPHIC_DATA]" at bounding box center [256, 372] width 236 height 40
click at [0, 0] on input "[GEOGRAPHIC_DATA]" at bounding box center [0, 0] width 0 height 0
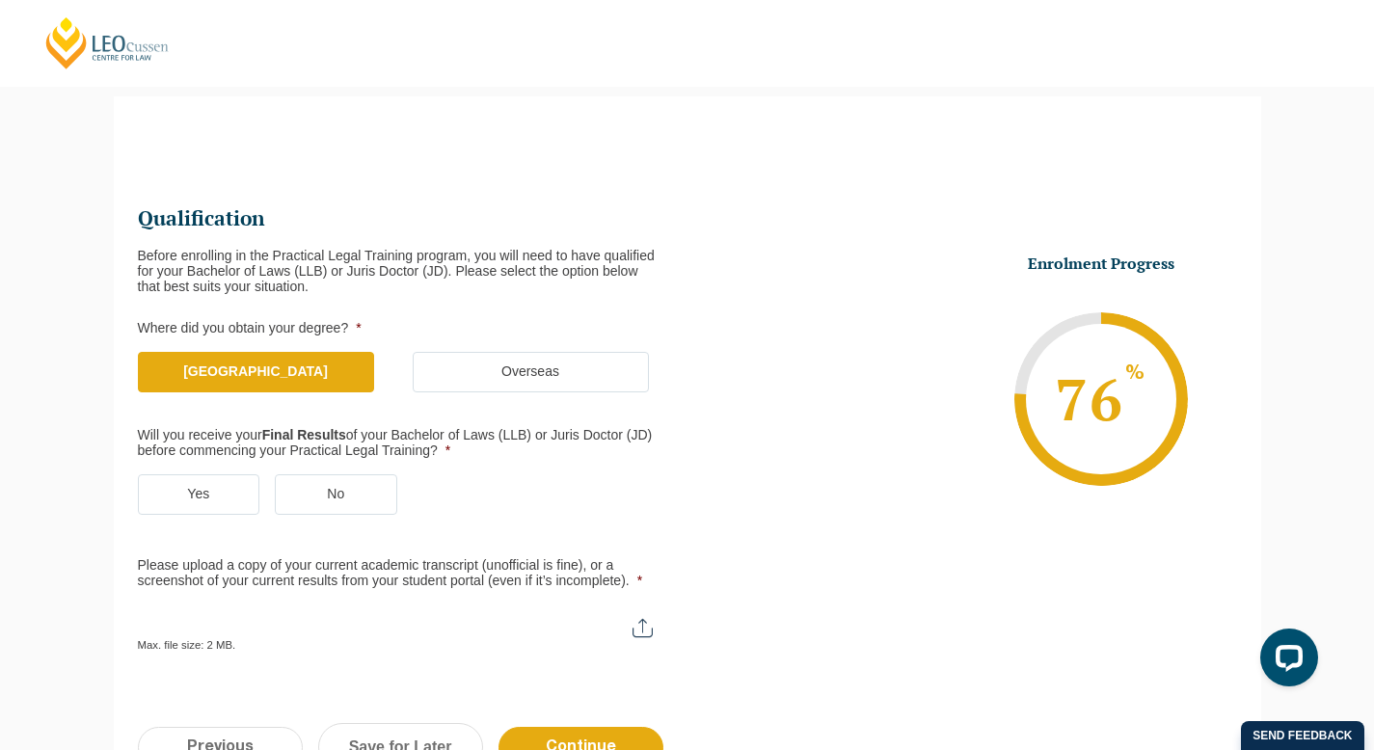
click at [229, 486] on label "Yes" at bounding box center [199, 494] width 122 height 40
click at [0, 0] on input "Yes" at bounding box center [0, 0] width 0 height 0
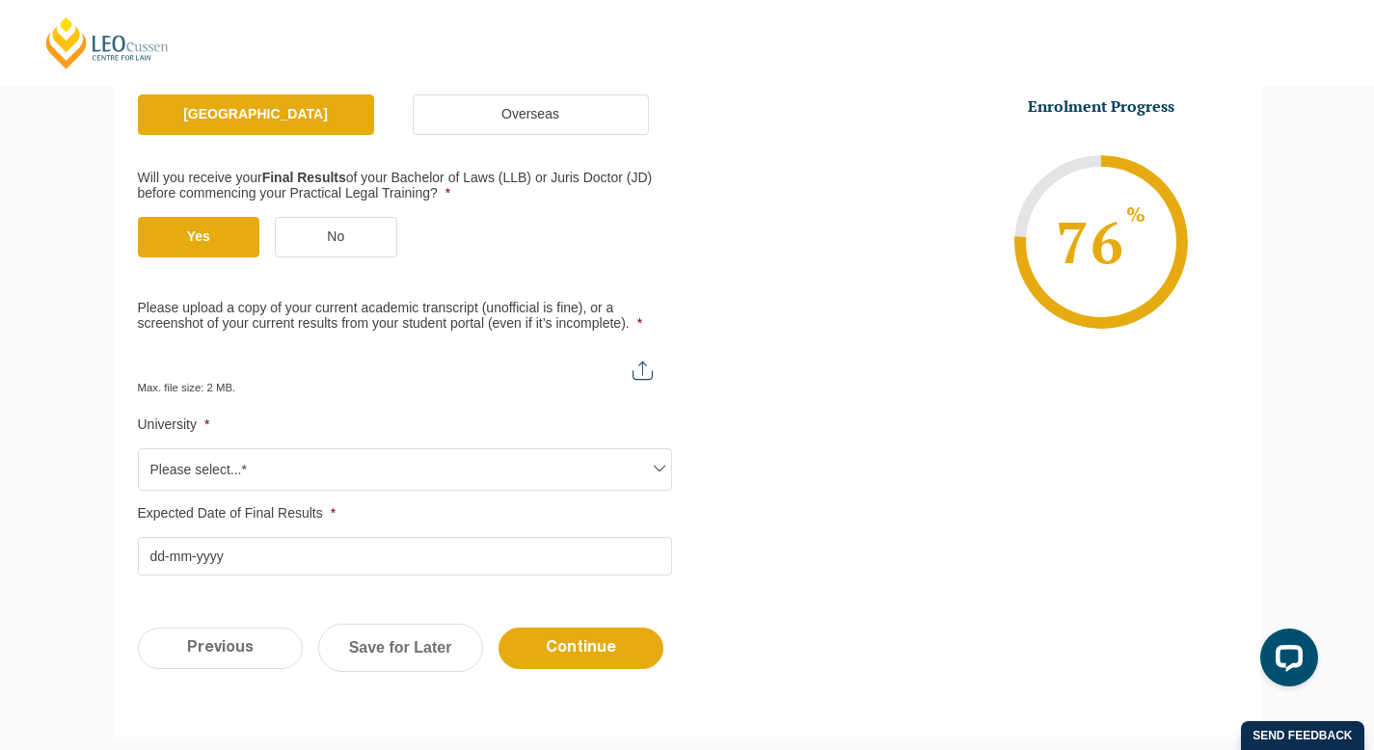
scroll to position [442, 0]
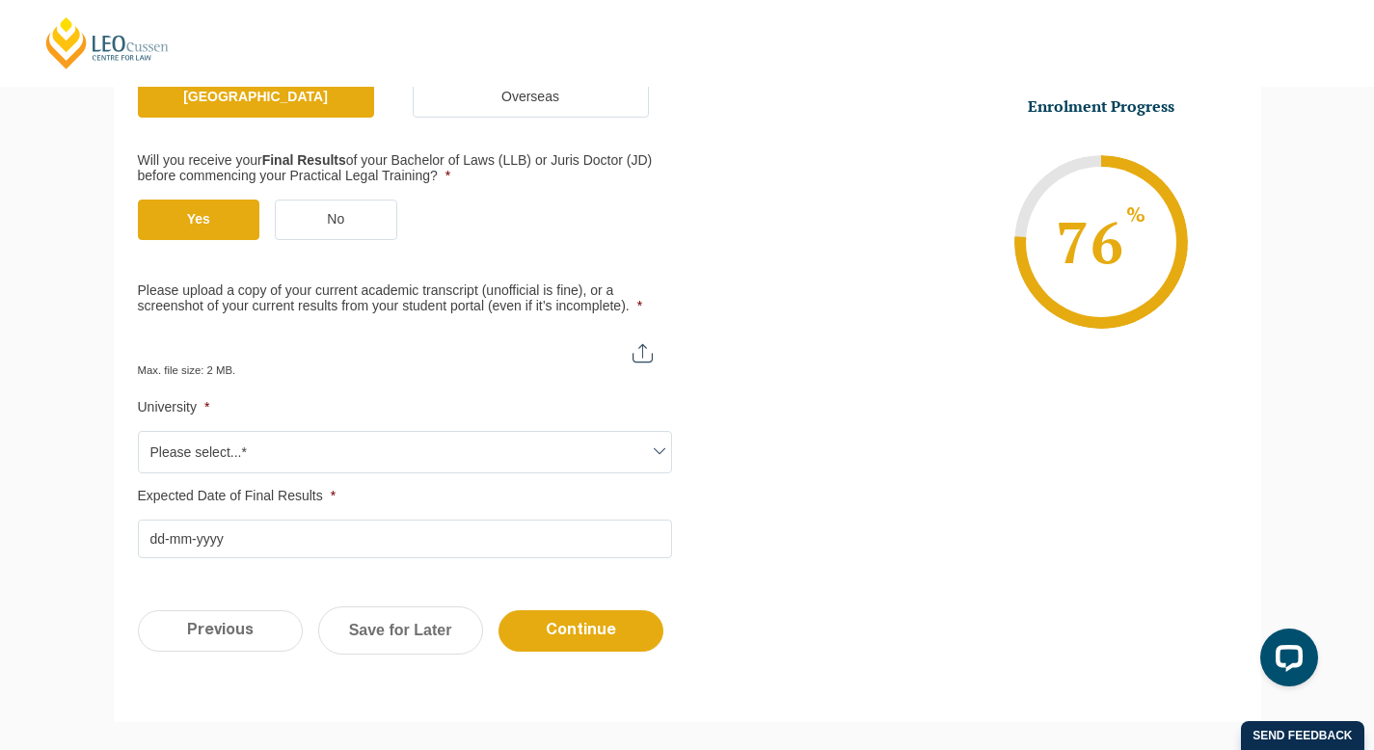
click at [641, 354] on input "Please upload a copy of your current academic transcript (unofficial is fine), …" at bounding box center [405, 346] width 534 height 33
type input "C:\fakepath\Jessica Qu_Academic Transcript.pdf"
click at [461, 449] on span "Please select...*" at bounding box center [405, 452] width 532 height 40
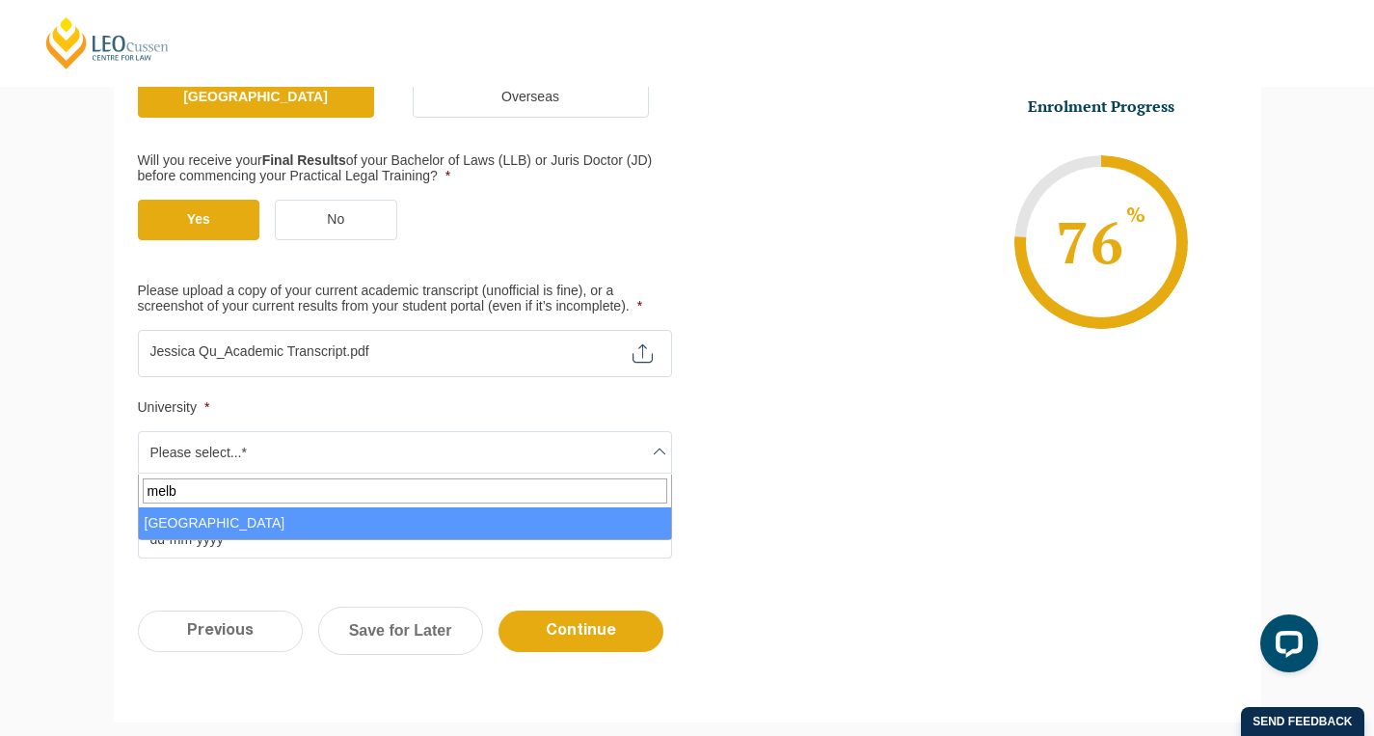
type input "melb"
select select "[GEOGRAPHIC_DATA]"
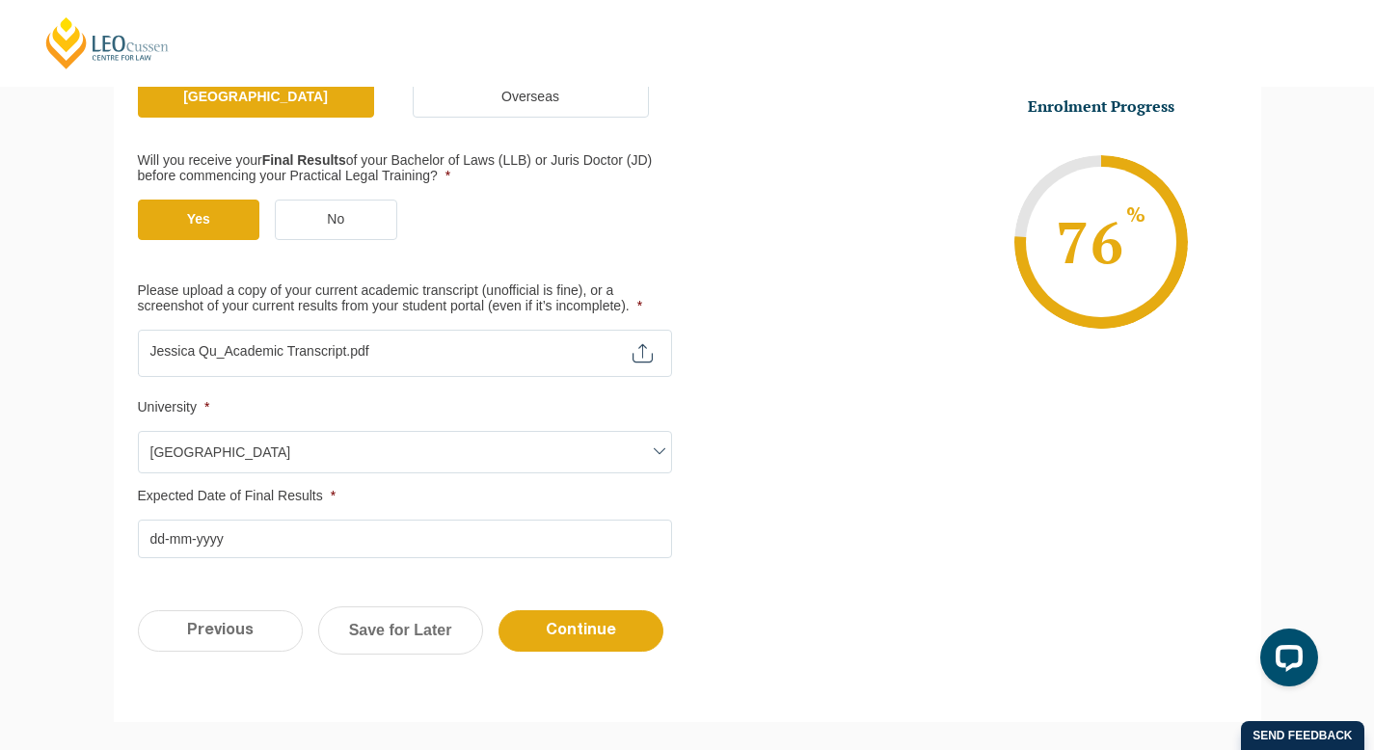
click at [434, 539] on input "Expected Date of Final Results *" at bounding box center [405, 539] width 534 height 39
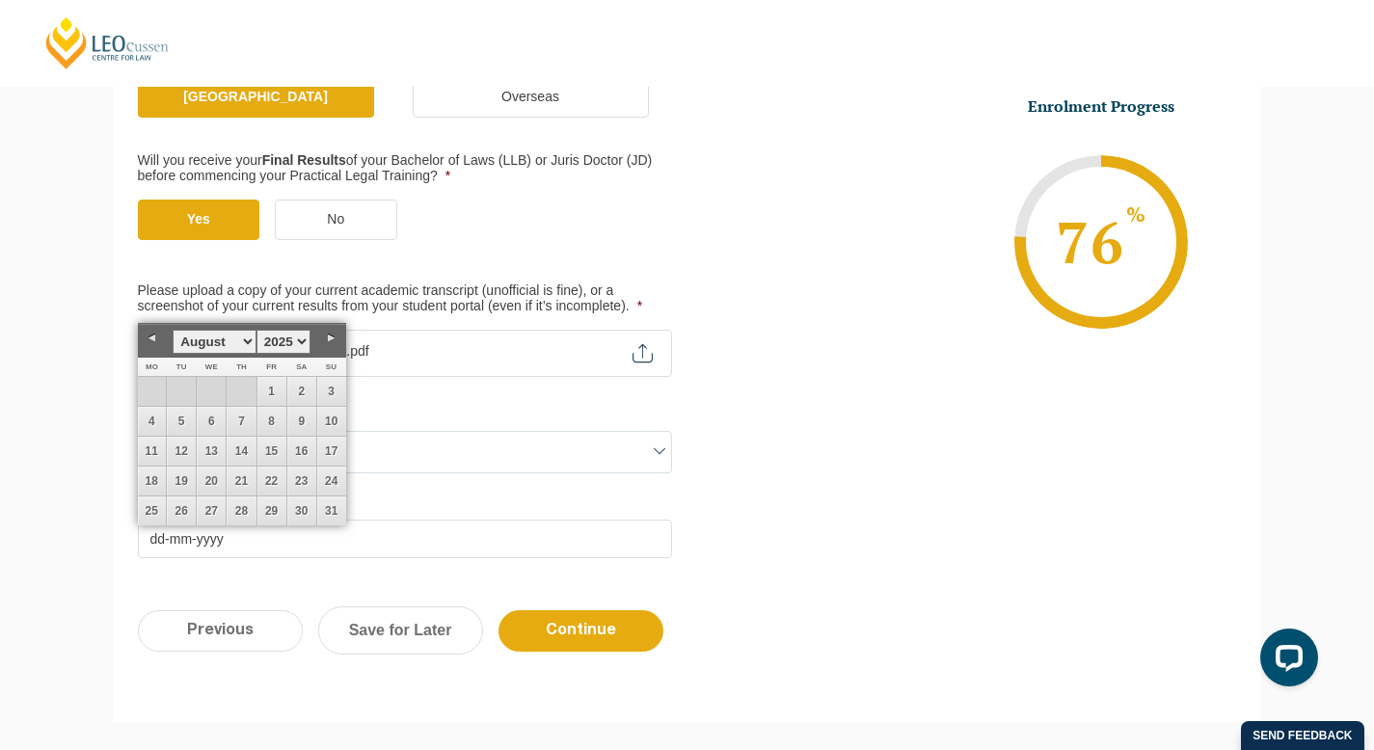
click at [219, 336] on select "January February March April May June July August September October November De…" at bounding box center [214, 342] width 83 height 24
click at [247, 347] on select "January February March April May June July August September October November De…" at bounding box center [214, 342] width 83 height 24
click at [267, 423] on link "11" at bounding box center [271, 421] width 29 height 29
type input "11-07-2025"
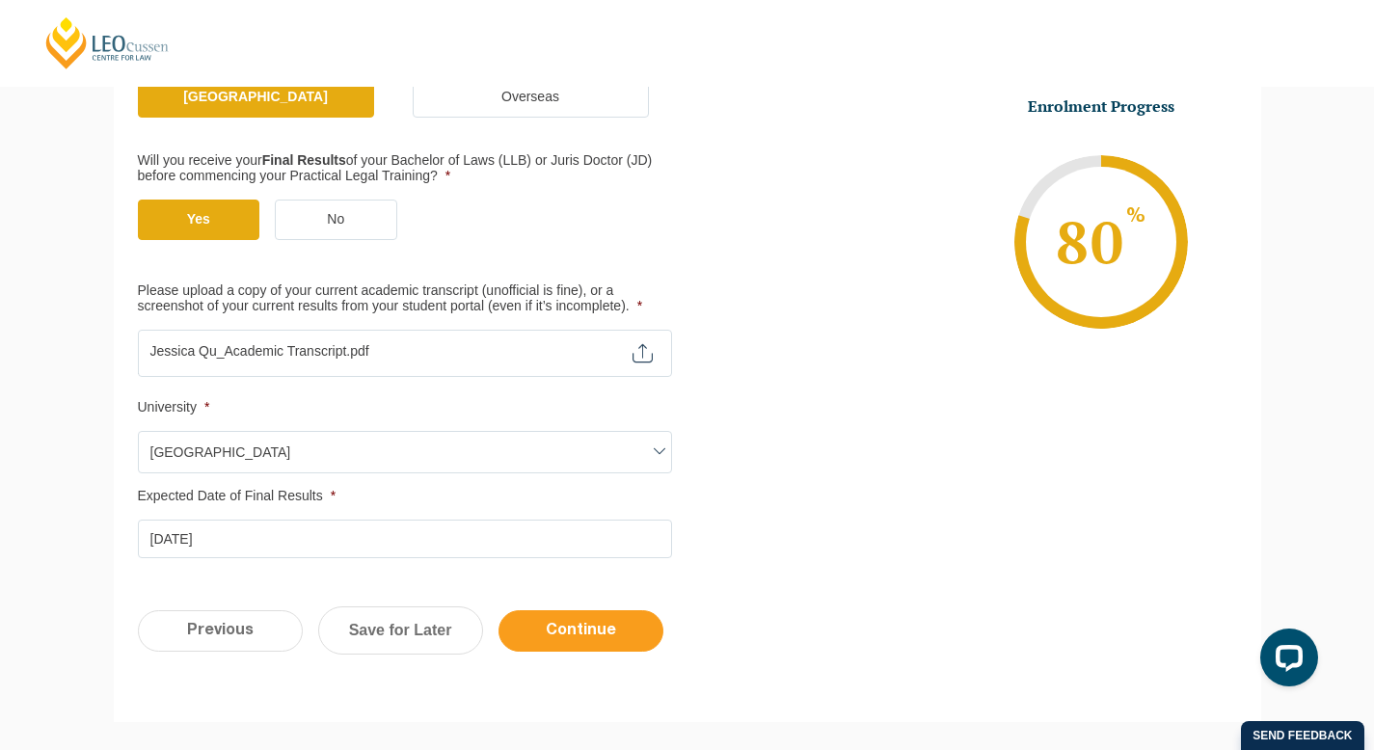
click at [603, 631] on input "Continue" at bounding box center [581, 630] width 165 height 41
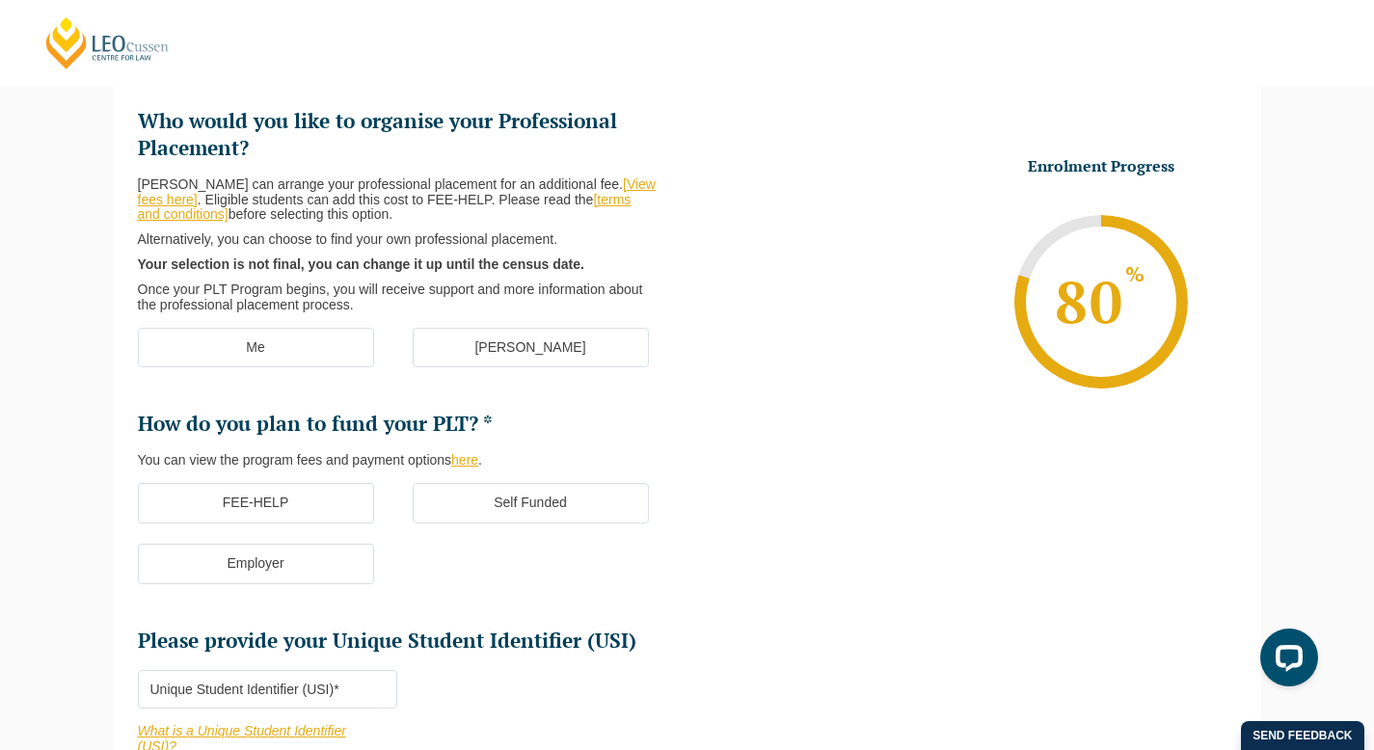
scroll to position [167, 0]
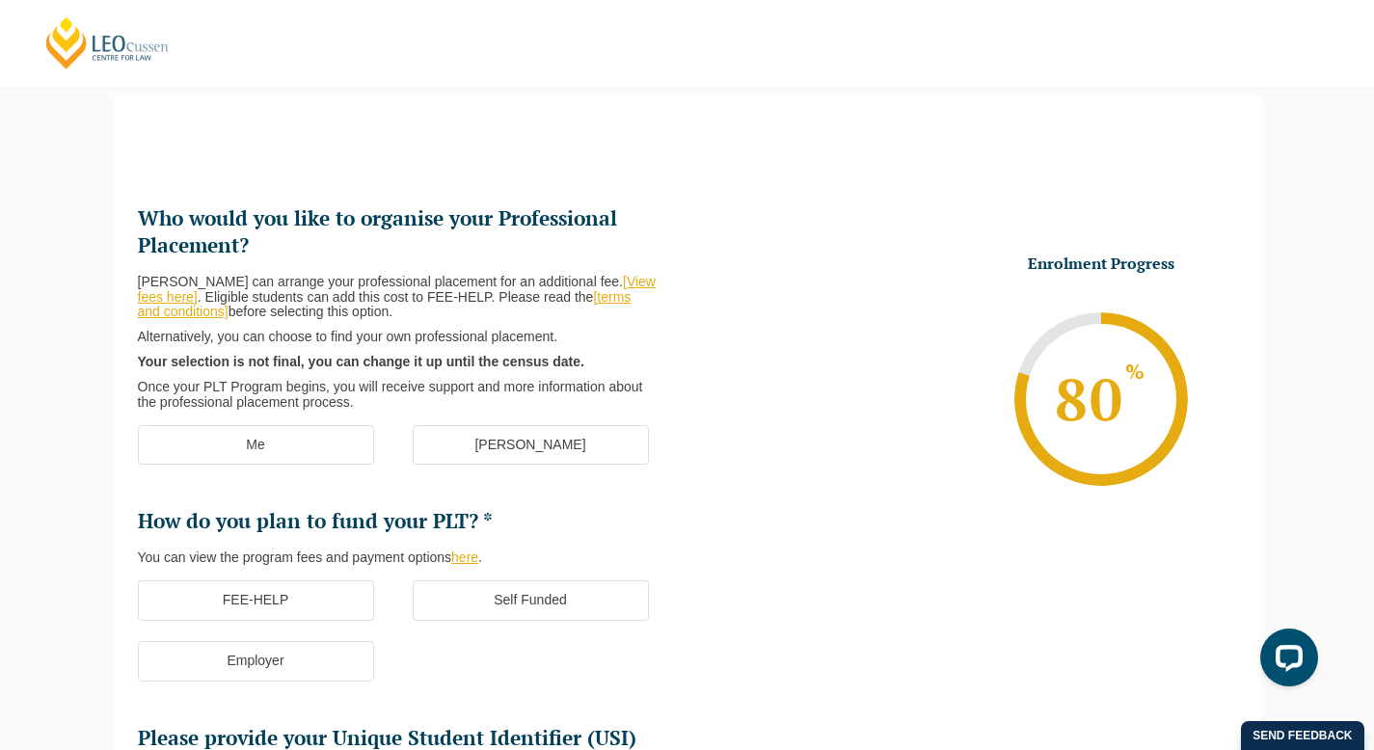
click at [640, 277] on link "[View fees here]" at bounding box center [397, 289] width 518 height 31
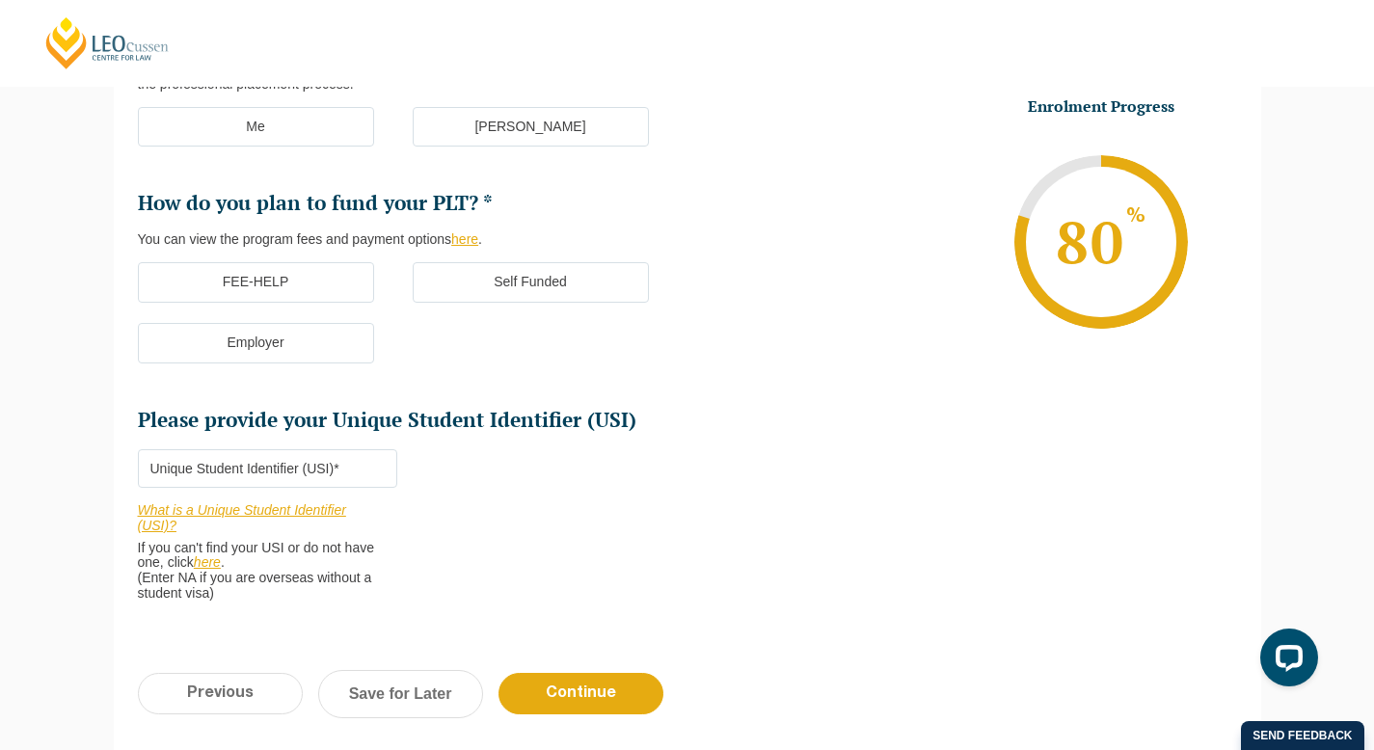
scroll to position [499, 0]
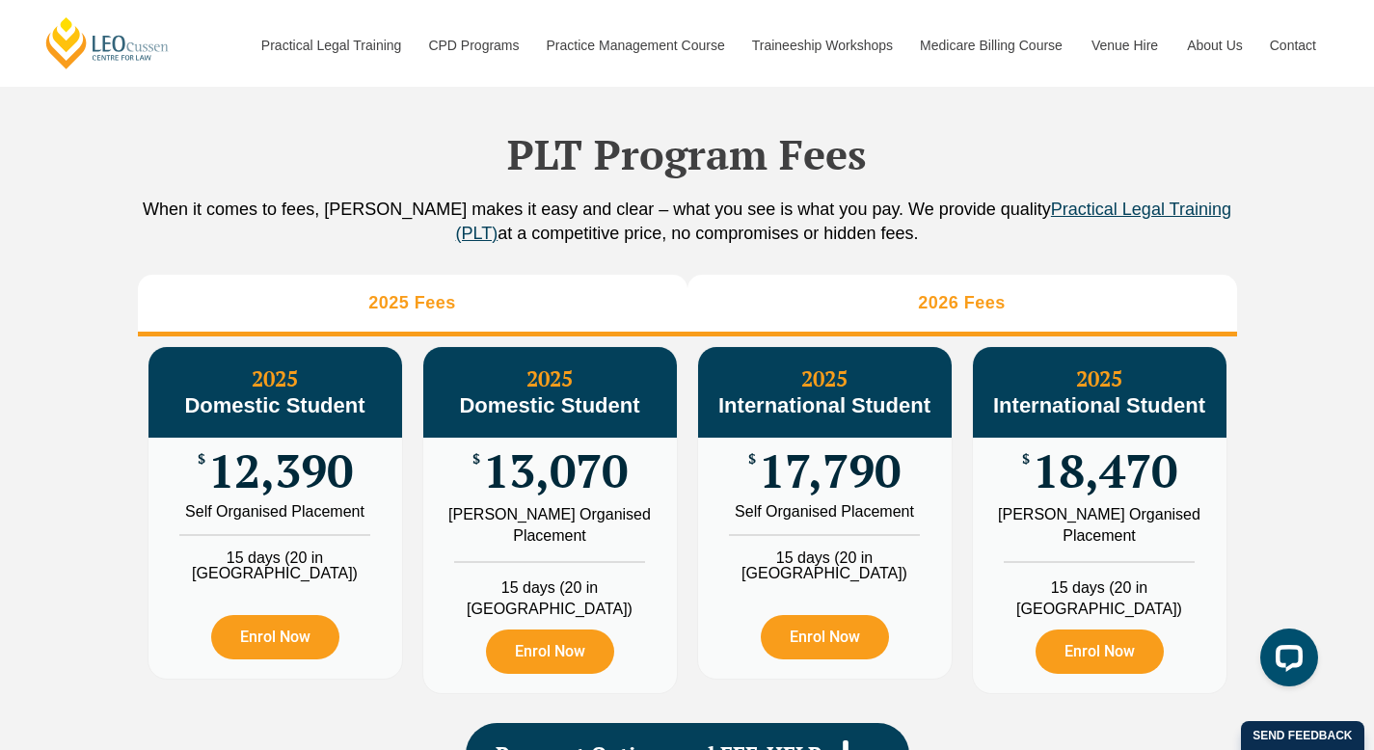
scroll to position [2059, 0]
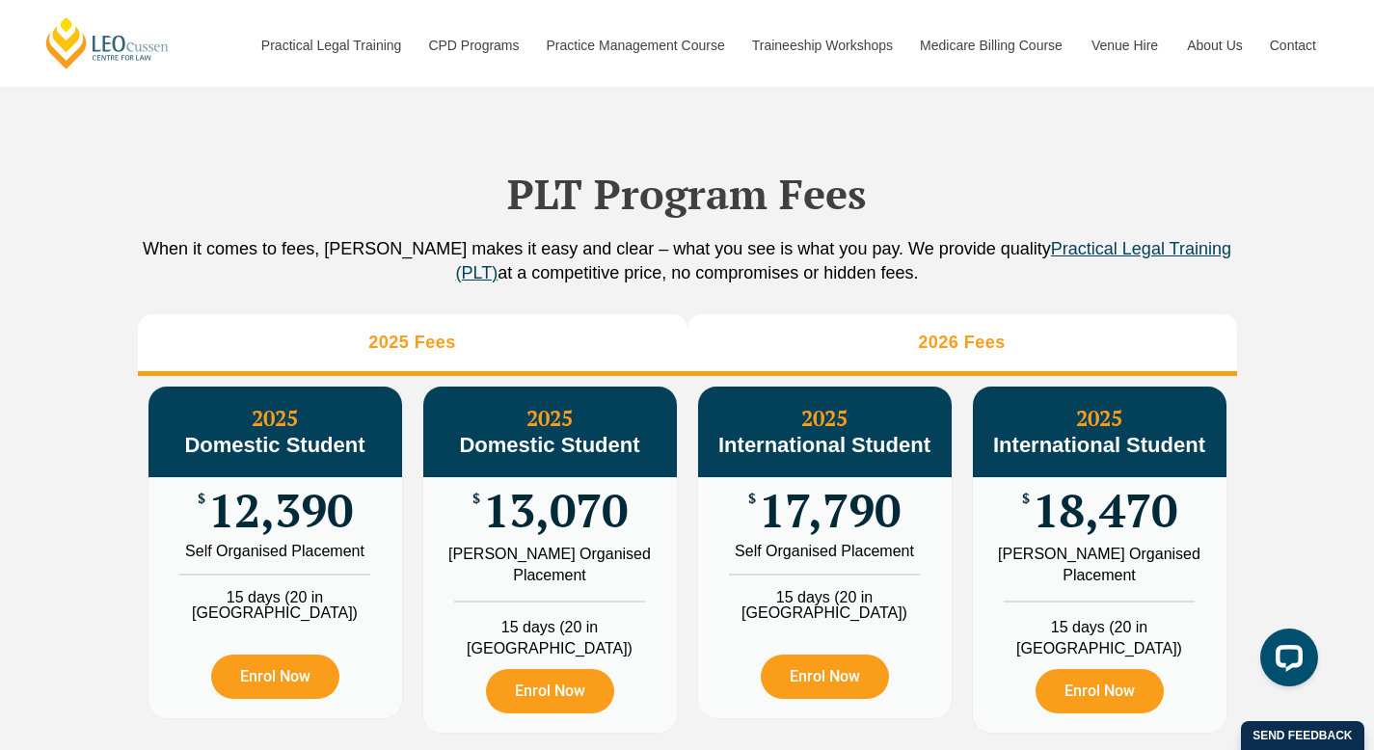
click at [783, 363] on li "2026 Fees" at bounding box center [963, 345] width 550 height 62
click at [595, 338] on li "2025 Fees" at bounding box center [413, 345] width 550 height 62
click at [892, 353] on li "2026 Fees" at bounding box center [963, 345] width 550 height 62
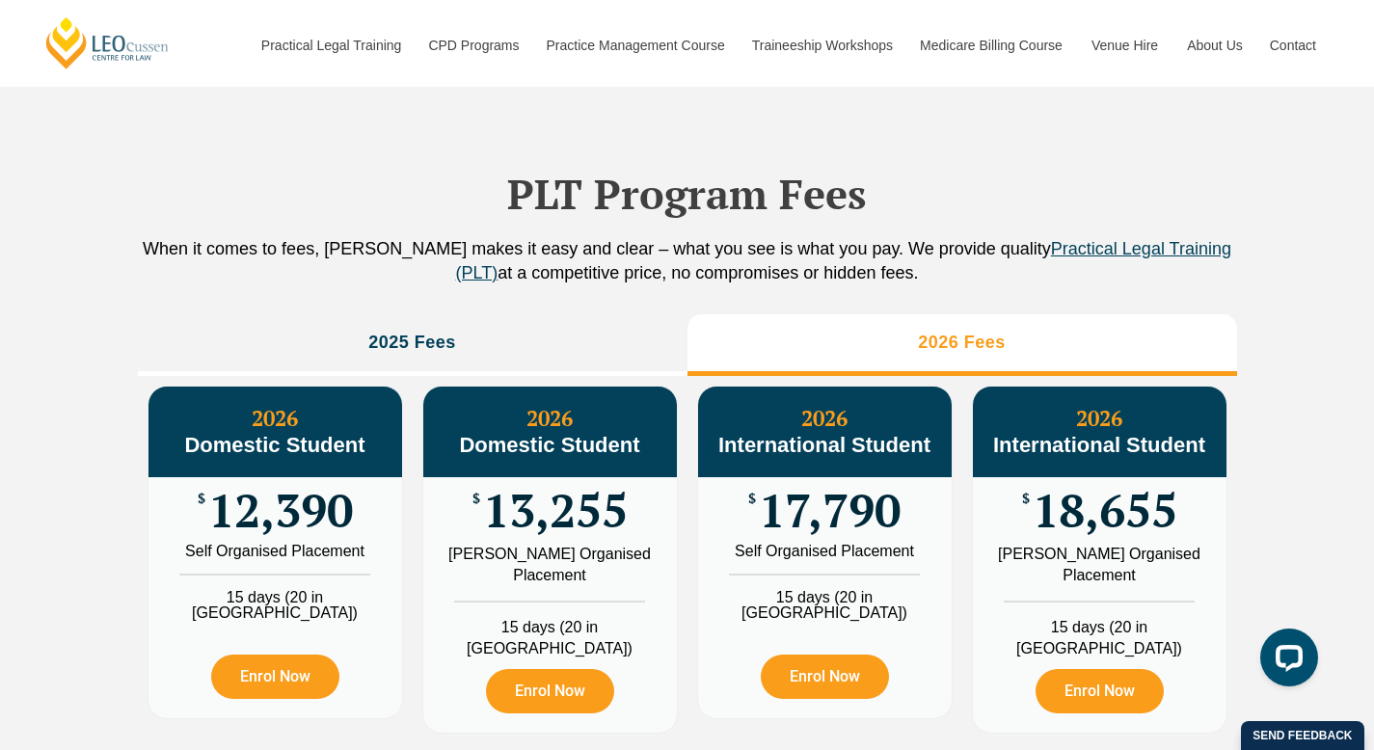
click at [558, 334] on div "PLT Program Fees When it comes to fees, Leo Cussen makes it easy and clear – wh…" at bounding box center [687, 474] width 1099 height 820
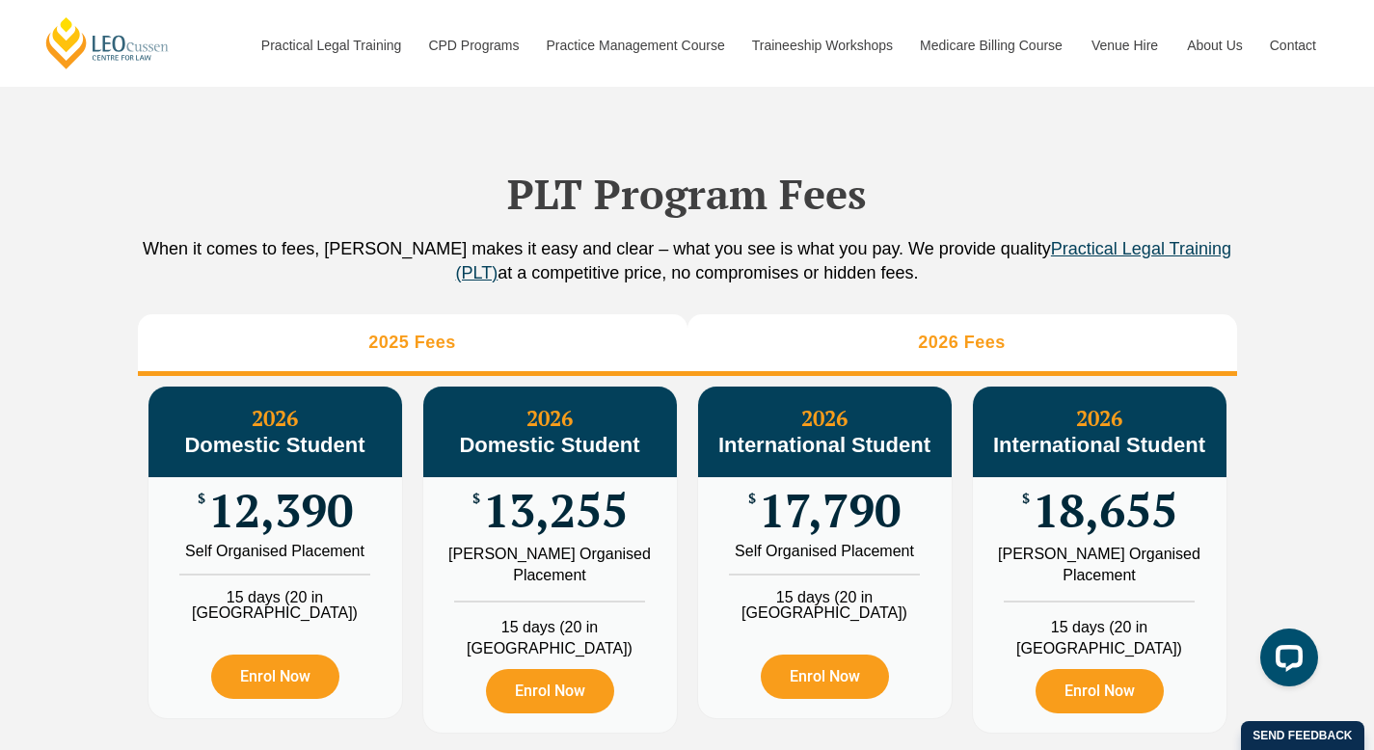
click at [645, 343] on li "2025 Fees" at bounding box center [413, 345] width 550 height 62
click at [782, 360] on li "2026 Fees" at bounding box center [963, 345] width 550 height 62
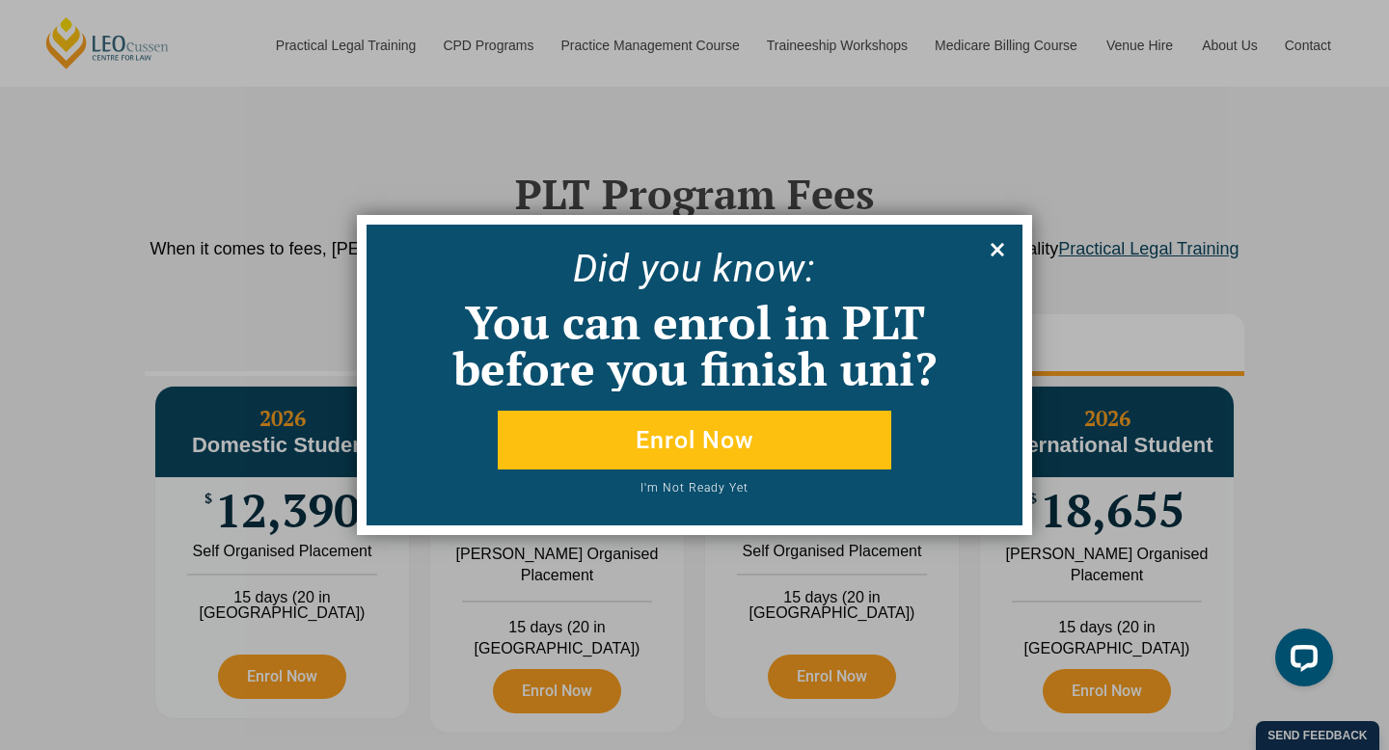
click at [996, 246] on icon at bounding box center [996, 249] width 21 height 21
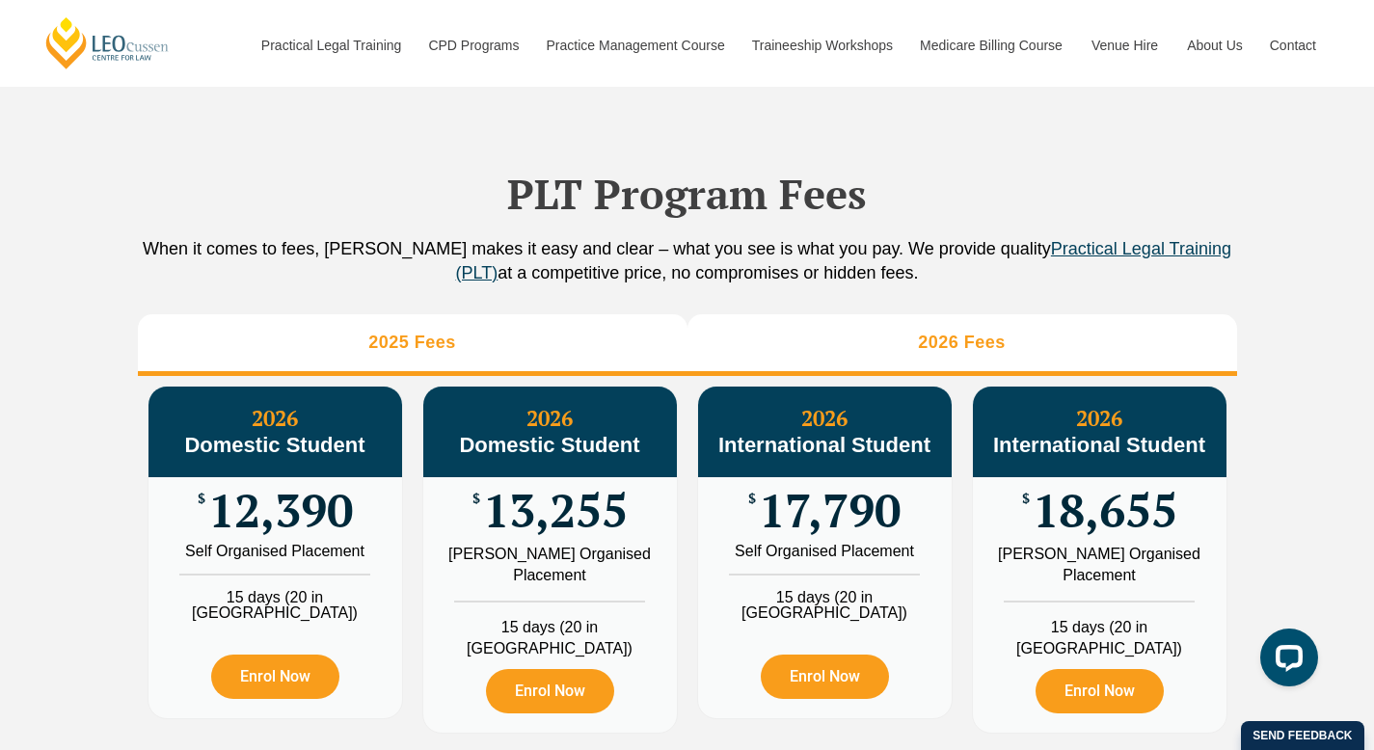
click at [560, 358] on li "2025 Fees" at bounding box center [413, 345] width 550 height 62
click at [868, 358] on li "2026 Fees" at bounding box center [963, 345] width 550 height 62
click at [549, 345] on li "2025 Fees" at bounding box center [413, 345] width 550 height 62
click at [819, 364] on li "2026 Fees" at bounding box center [963, 345] width 550 height 62
click at [585, 366] on li "2025 Fees" at bounding box center [413, 345] width 550 height 62
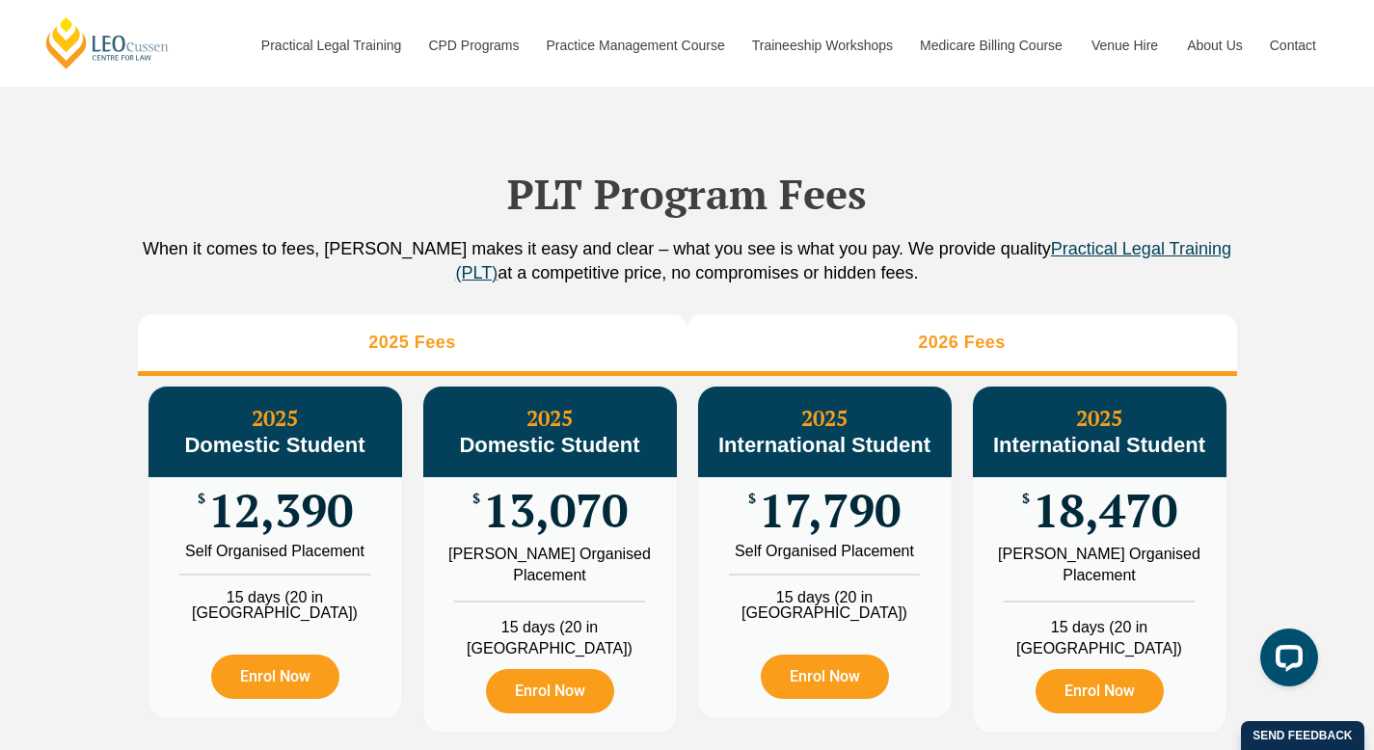
click at [839, 376] on li "2026 Fees" at bounding box center [963, 345] width 550 height 62
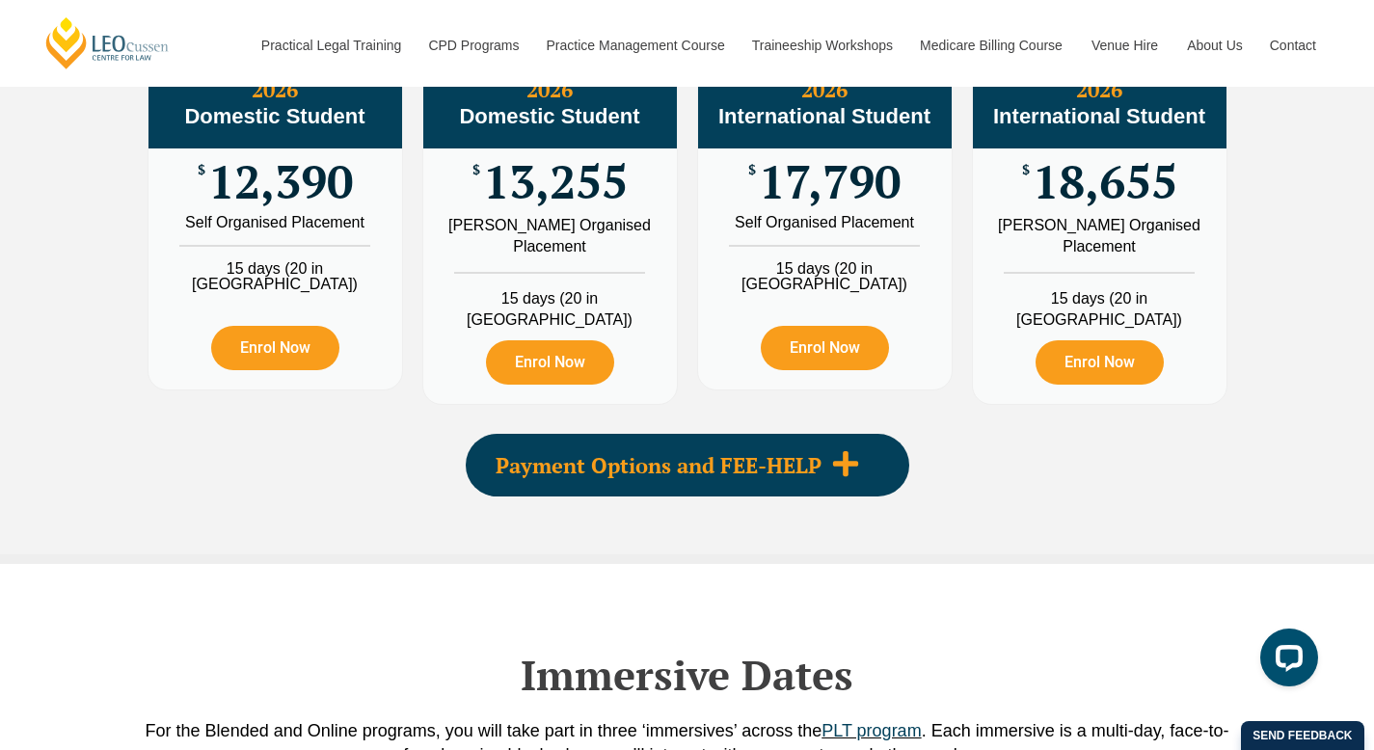
scroll to position [2389, 0]
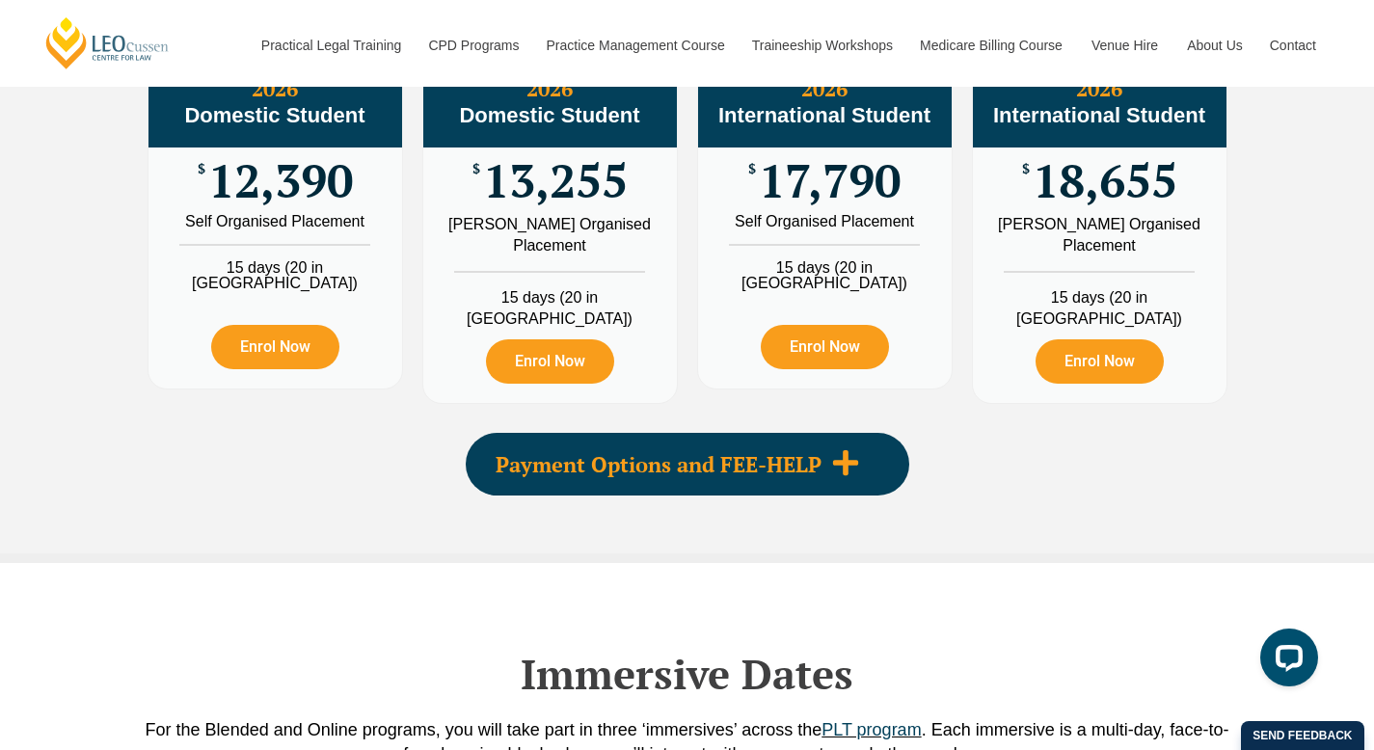
click at [834, 469] on icon at bounding box center [845, 462] width 29 height 29
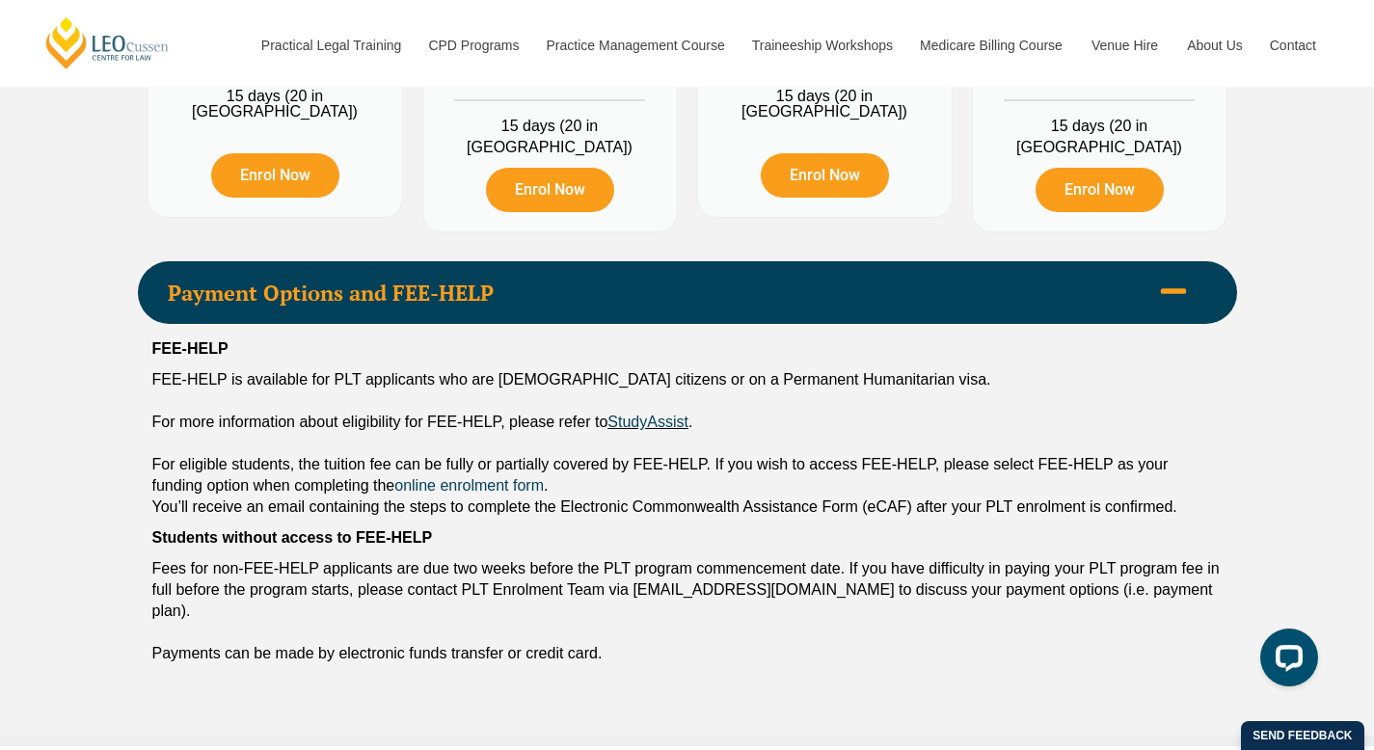
scroll to position [2571, 0]
